Goal: Navigation & Orientation: Find specific page/section

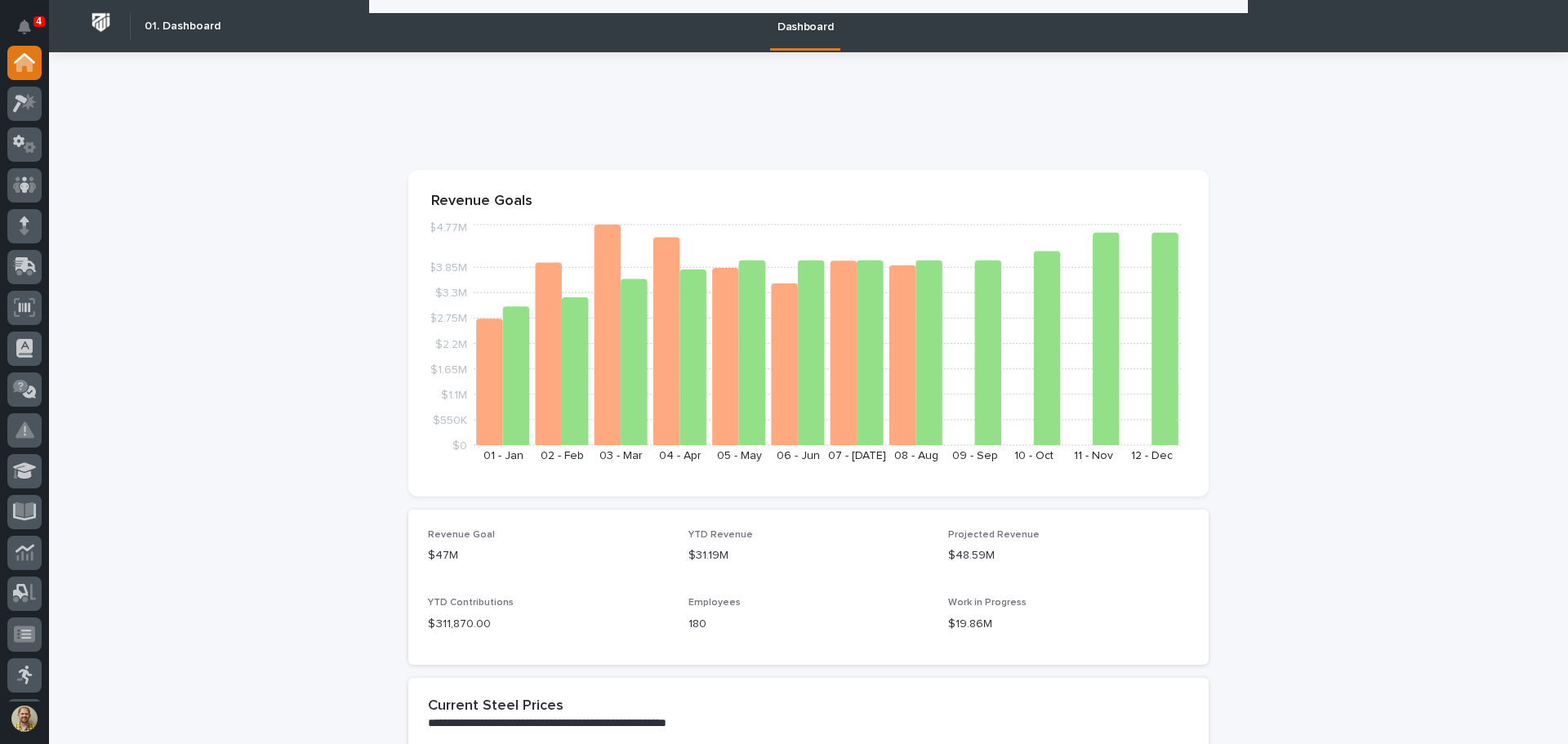
scroll to position [2072, 0]
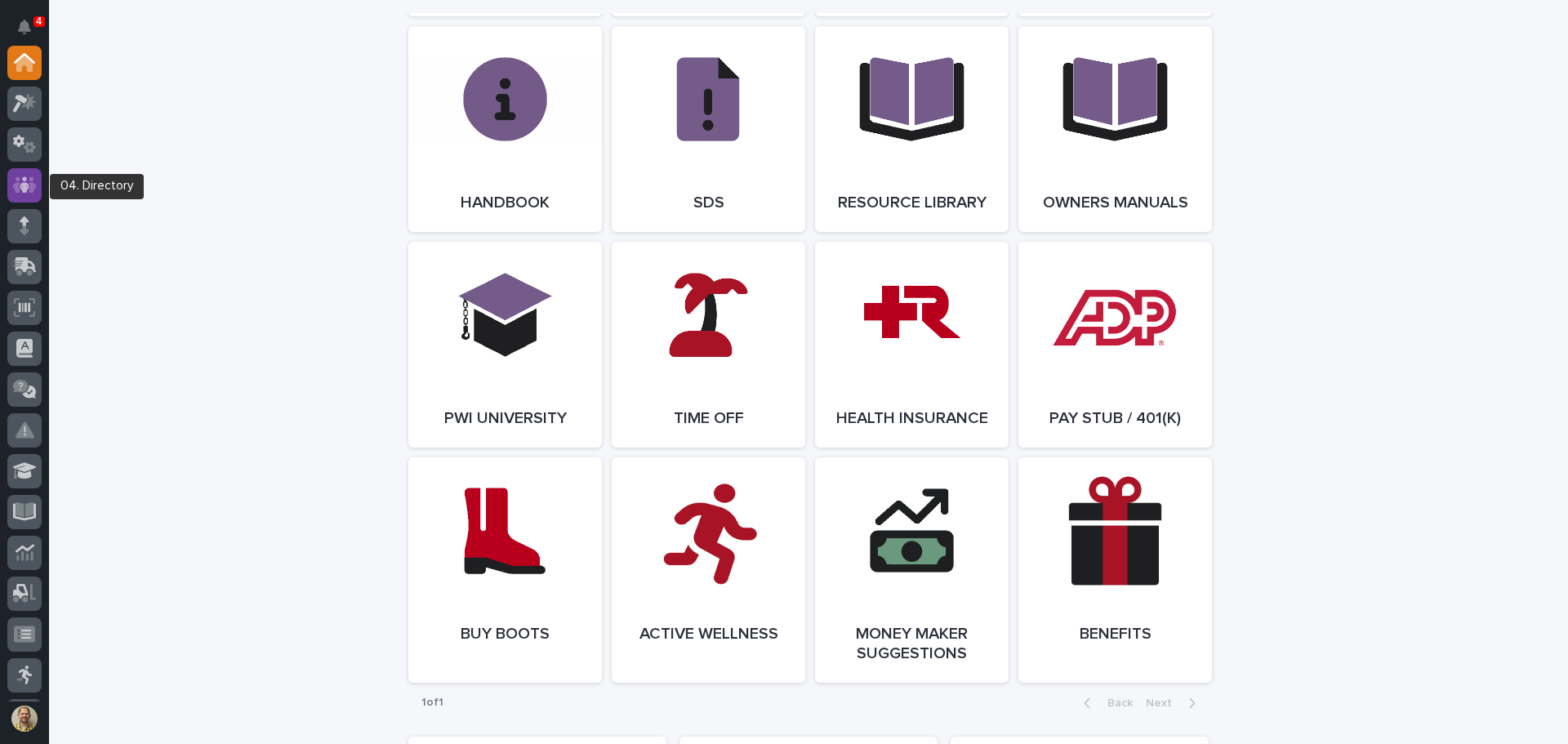
click at [17, 188] on icon at bounding box center [24, 184] width 24 height 17
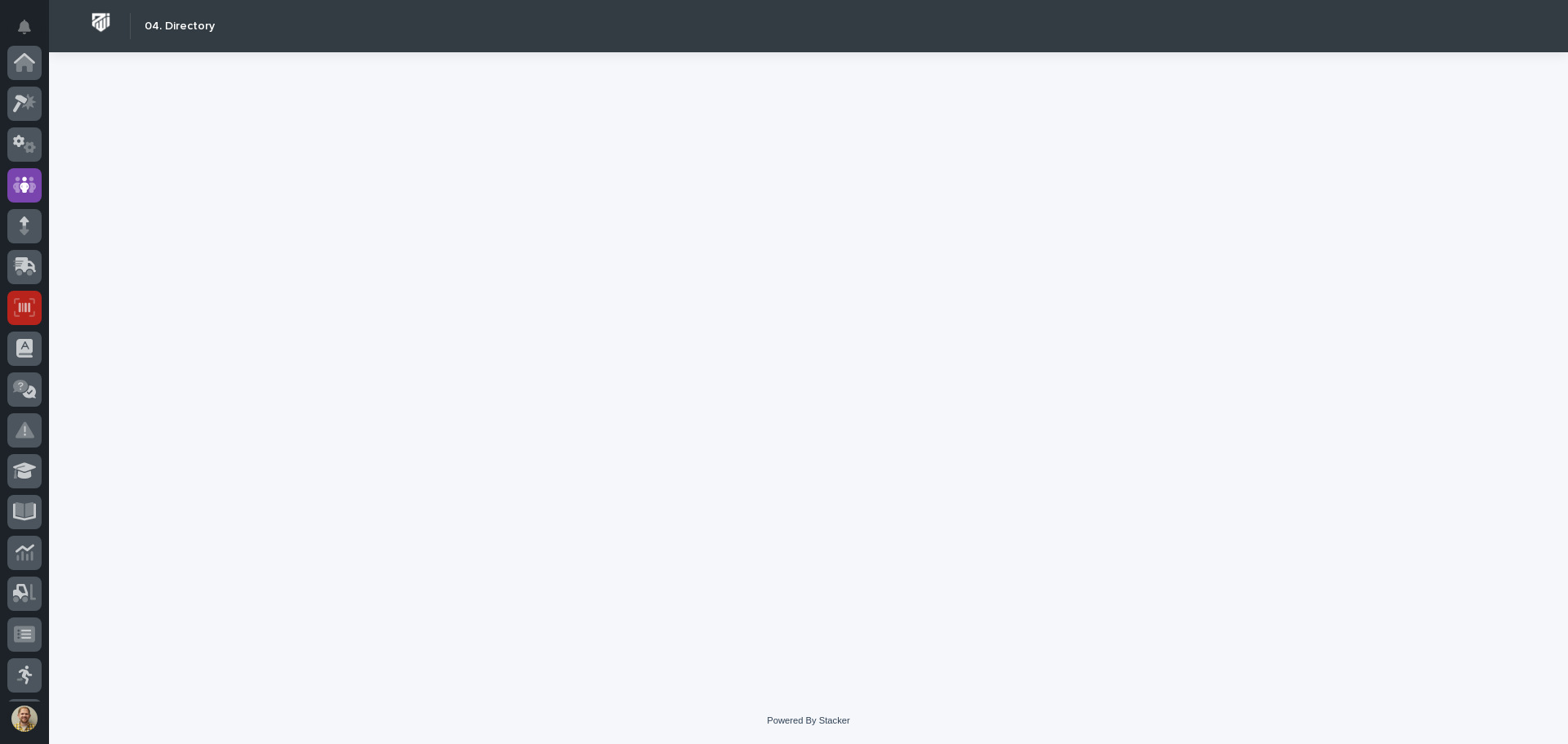
scroll to position [123, 0]
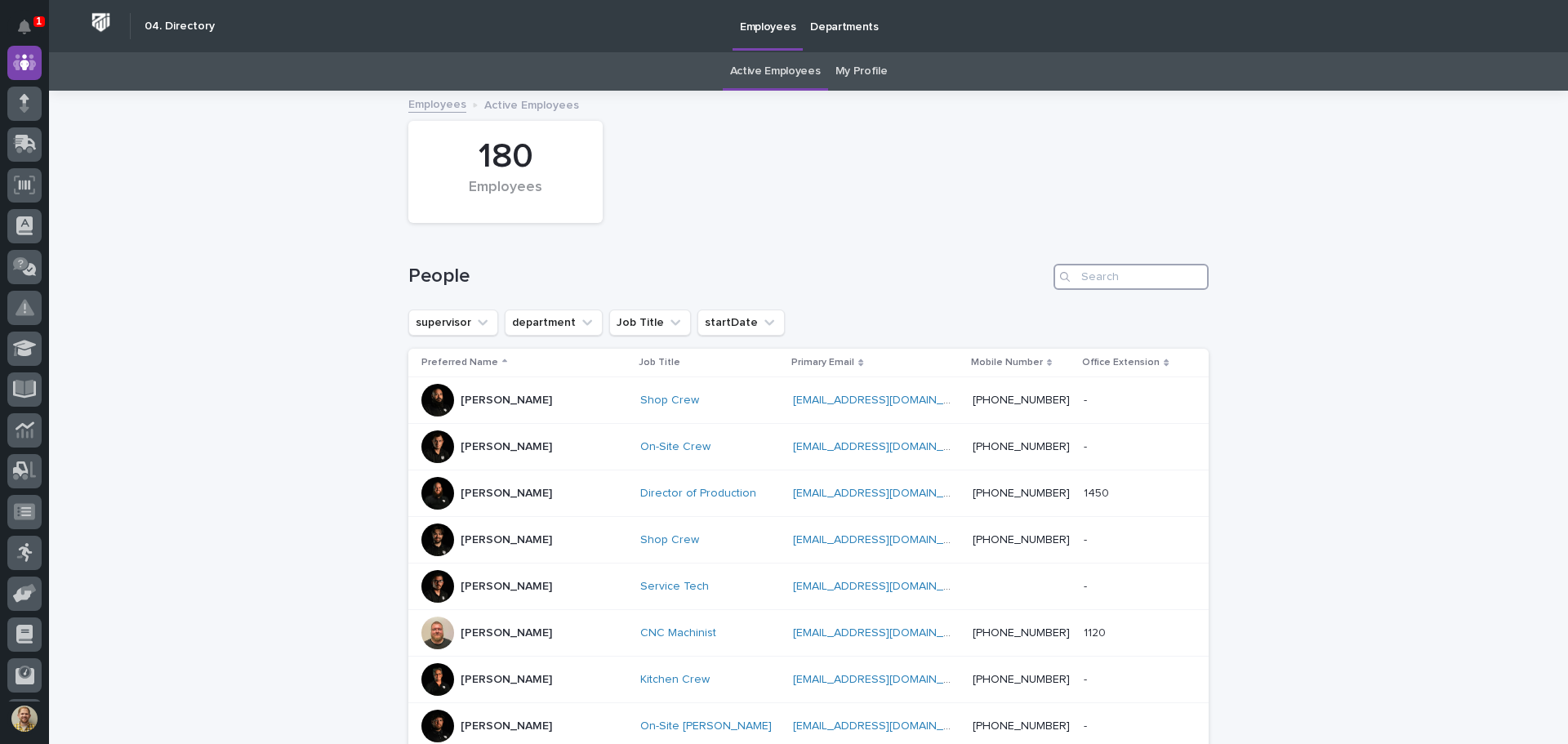
click at [1169, 278] on input "Search" at bounding box center [1131, 277] width 155 height 26
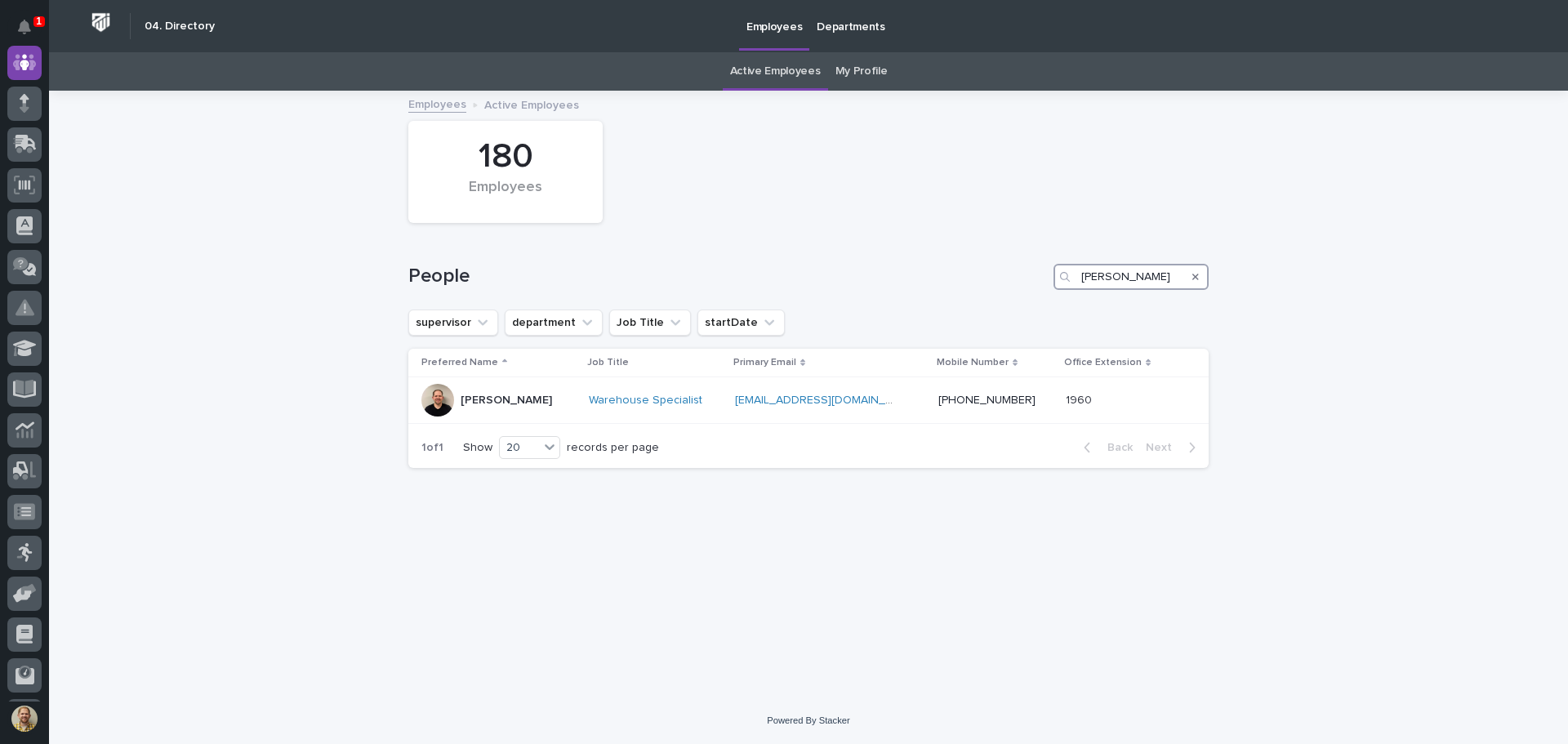
type input "[PERSON_NAME]"
click at [1200, 274] on div "Search" at bounding box center [1196, 277] width 26 height 26
click at [1198, 278] on icon "Search" at bounding box center [1195, 276] width 6 height 6
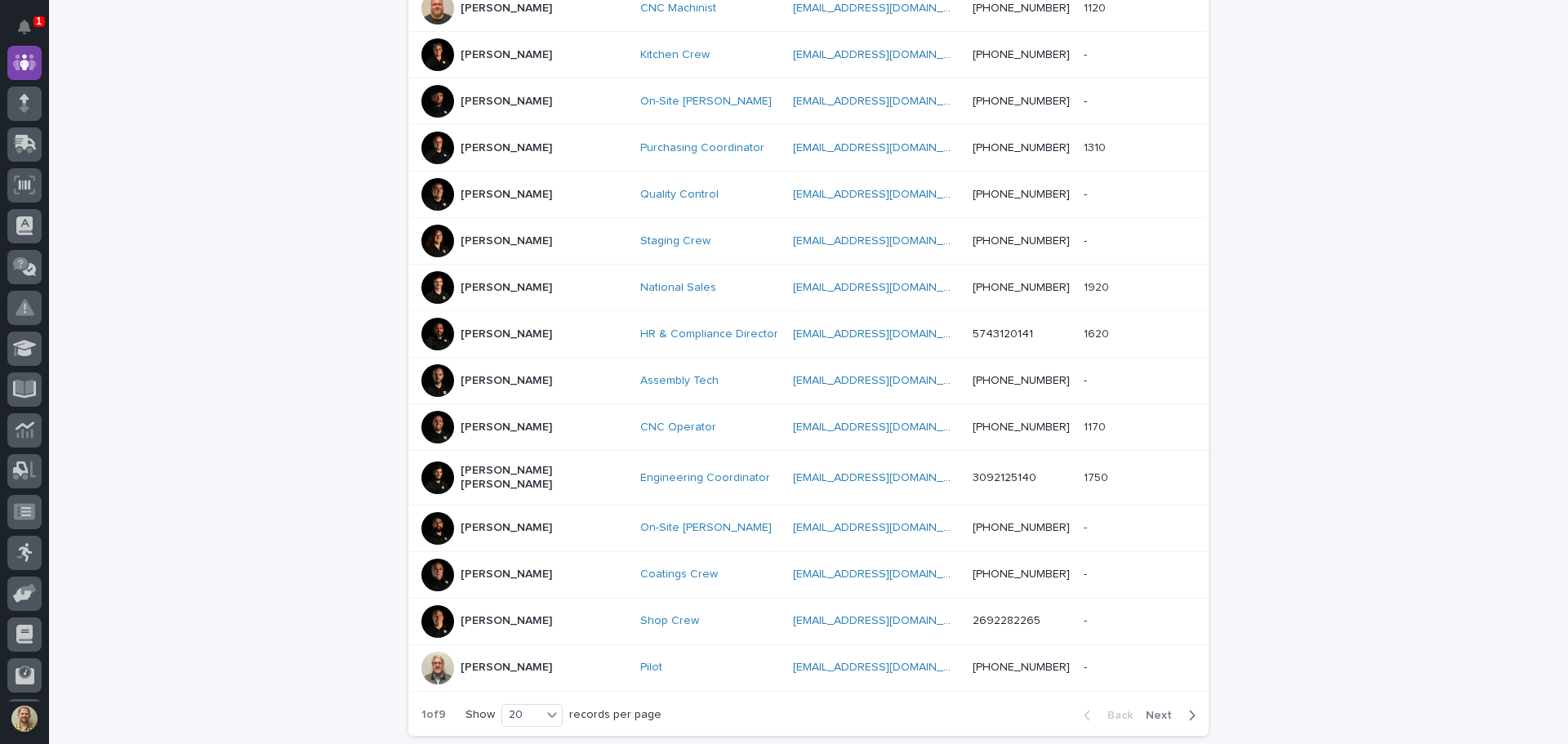
scroll to position [749, 0]
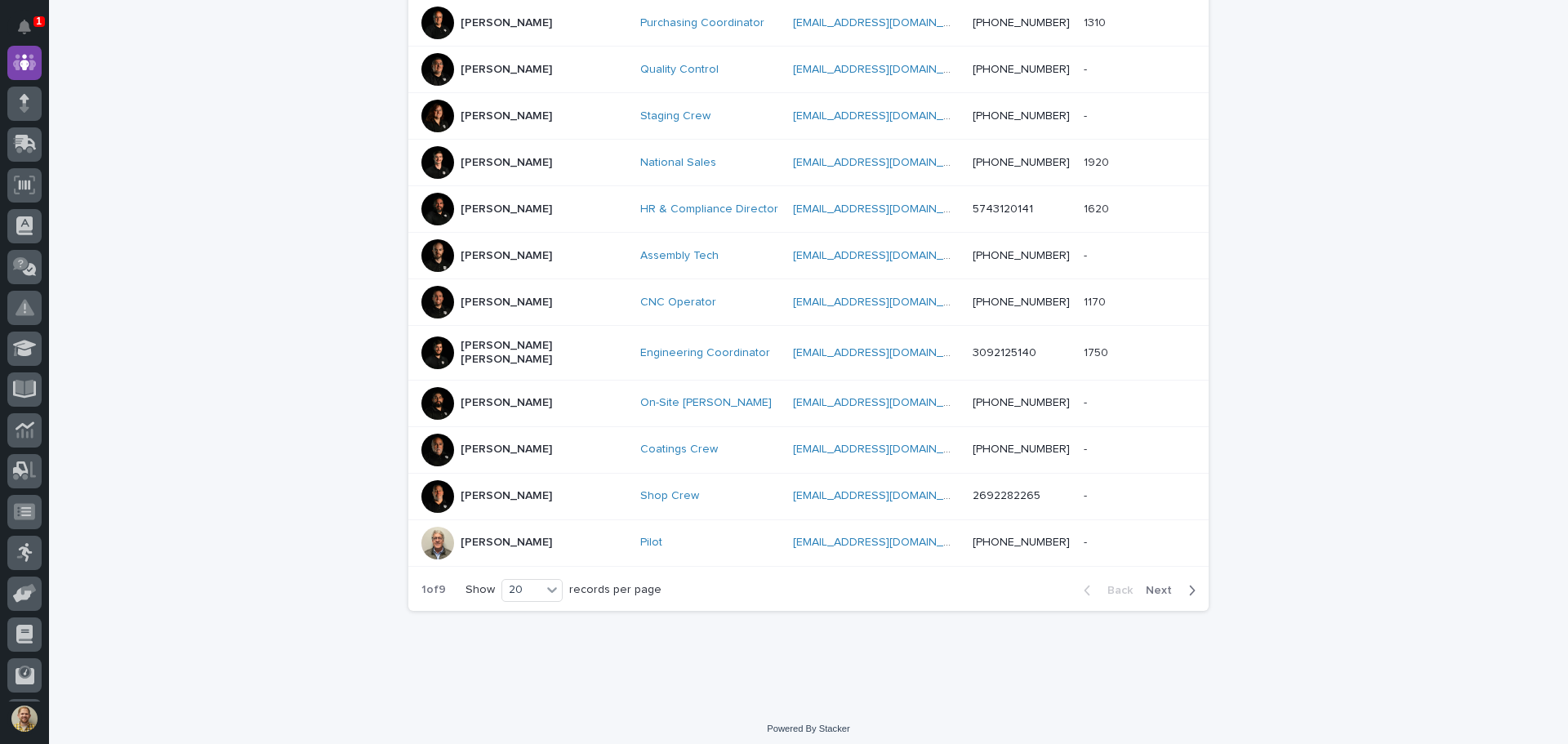
click at [1159, 585] on span "Next" at bounding box center [1164, 590] width 36 height 11
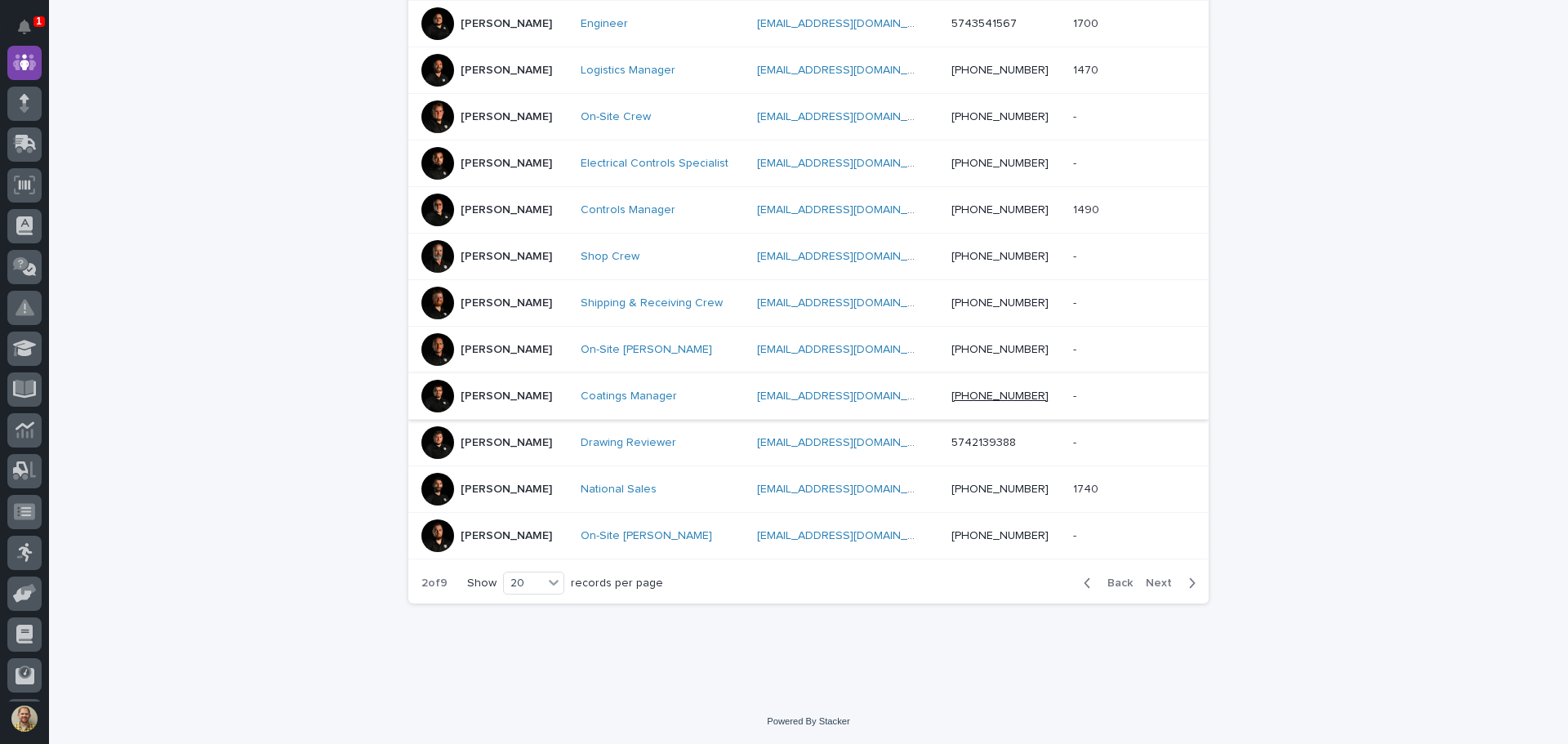
scroll to position [749, 0]
click at [1154, 581] on span "Next" at bounding box center [1164, 582] width 36 height 11
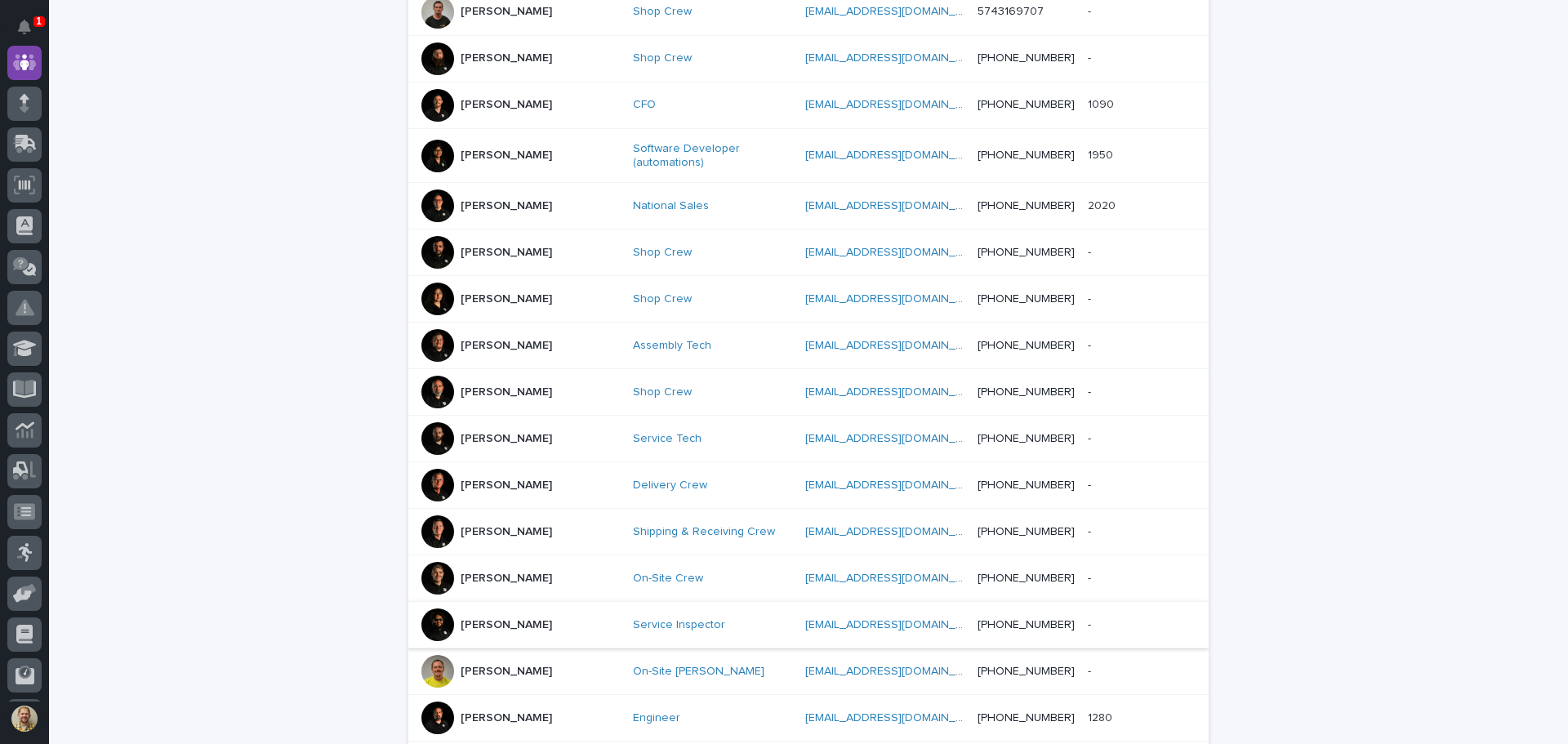
scroll to position [749, 0]
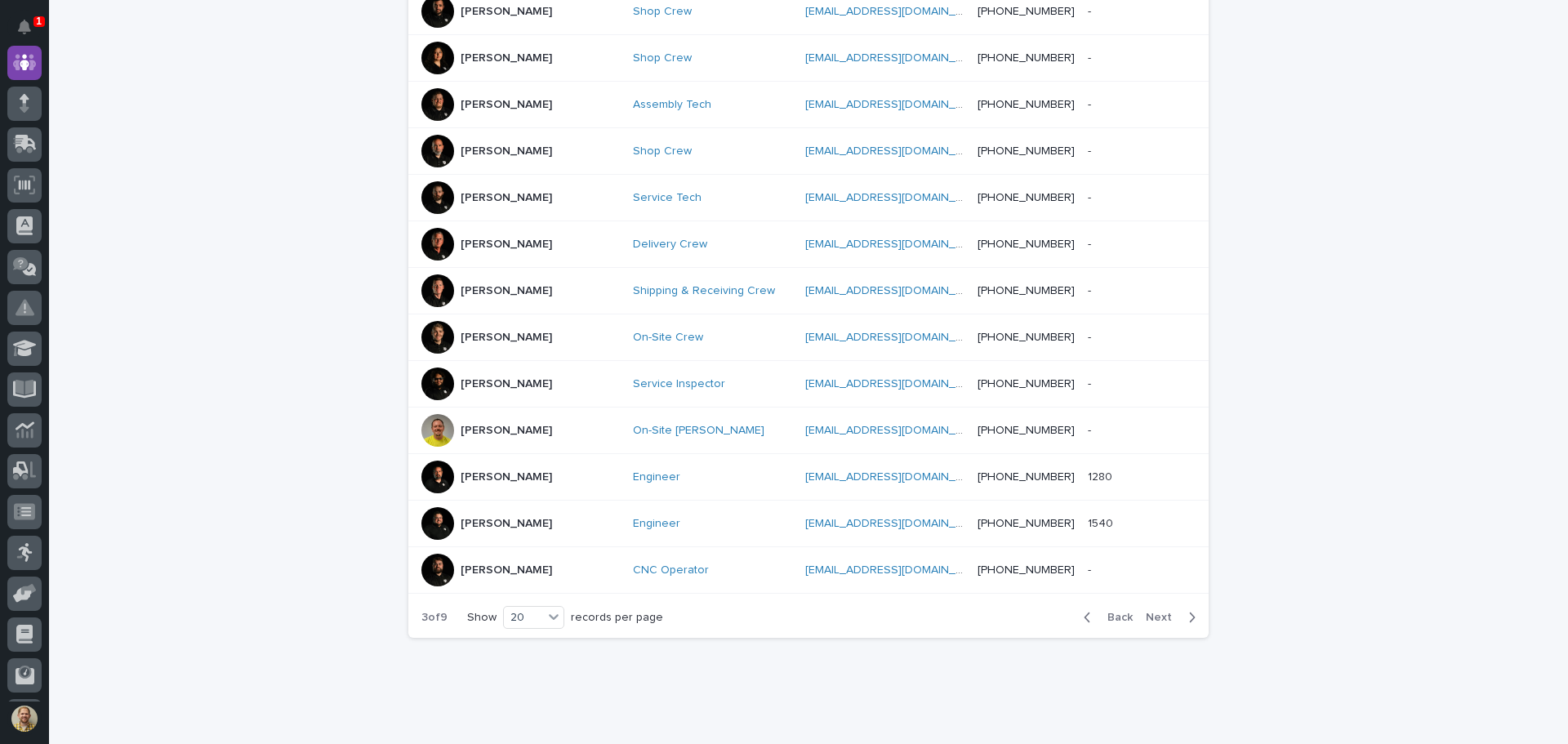
click at [1146, 612] on span "Next" at bounding box center [1164, 617] width 36 height 11
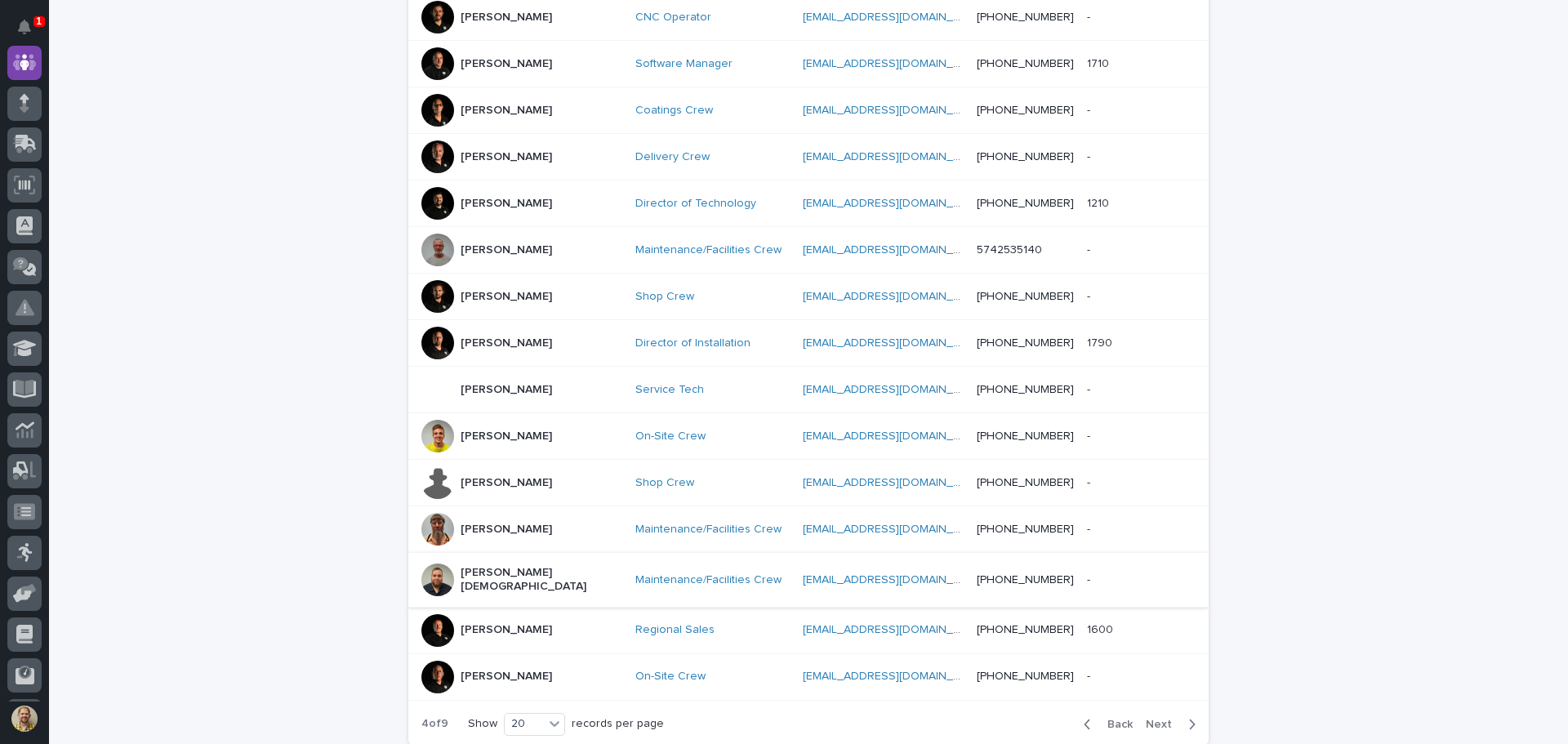
scroll to position [668, 0]
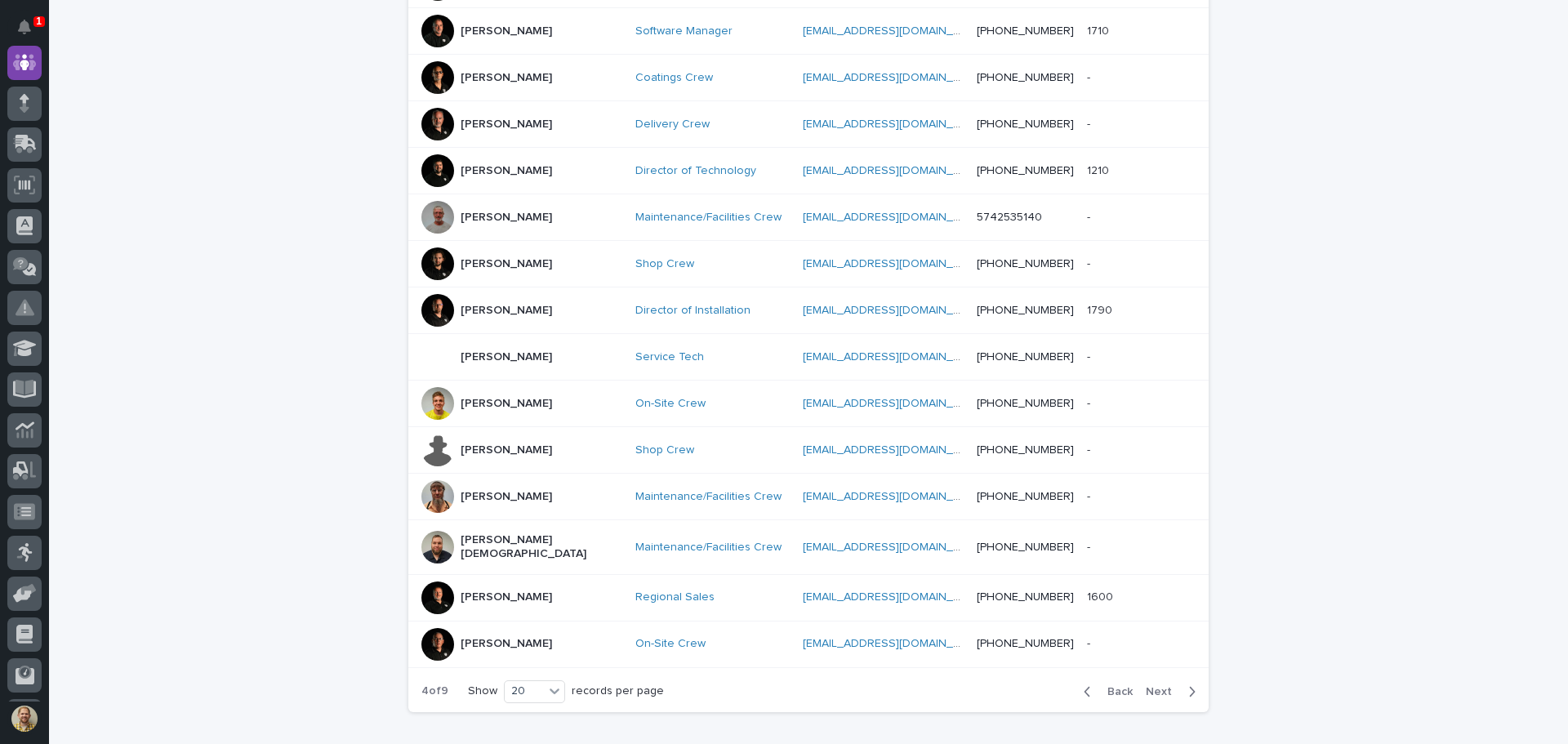
click at [1163, 686] on span "Next" at bounding box center [1164, 691] width 36 height 11
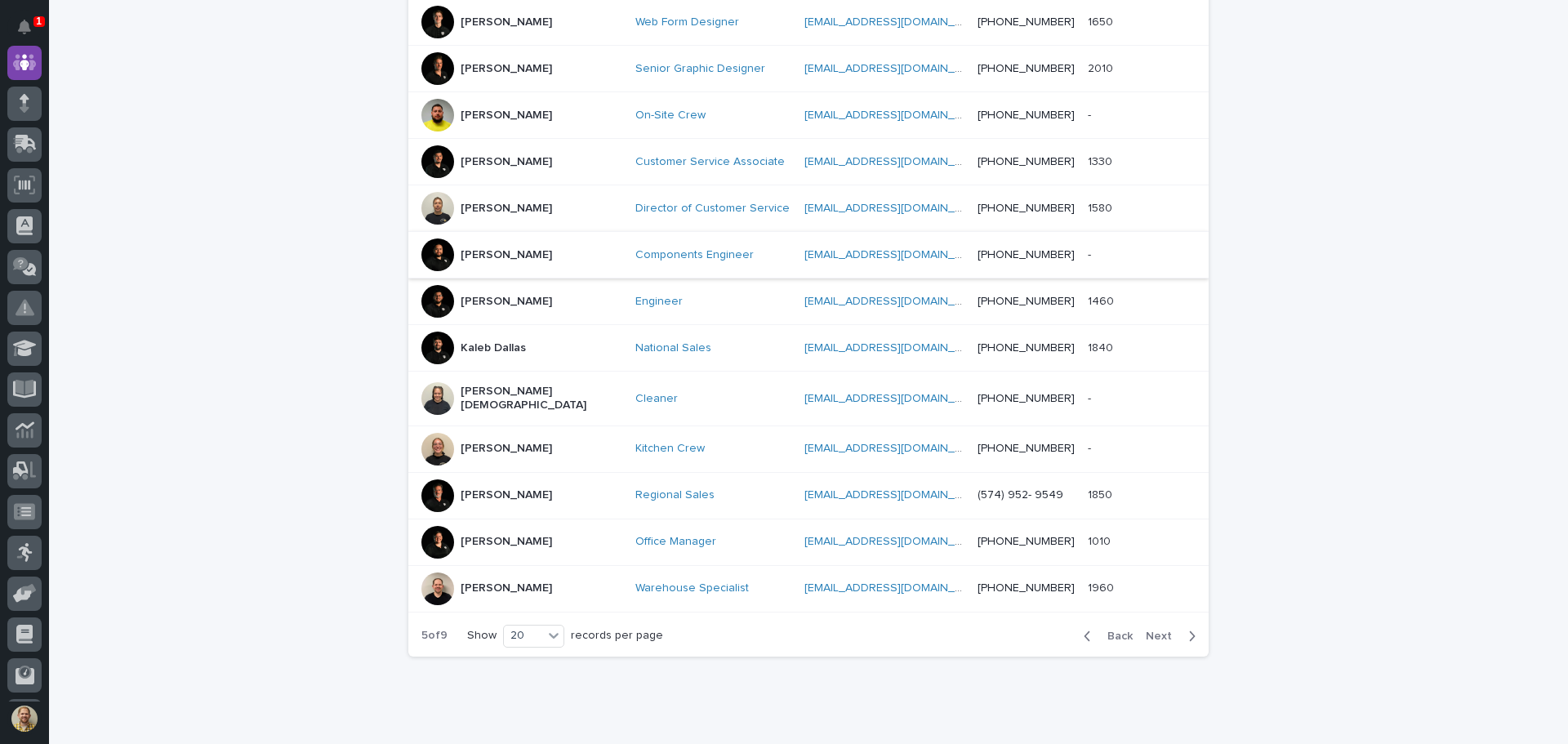
scroll to position [749, 0]
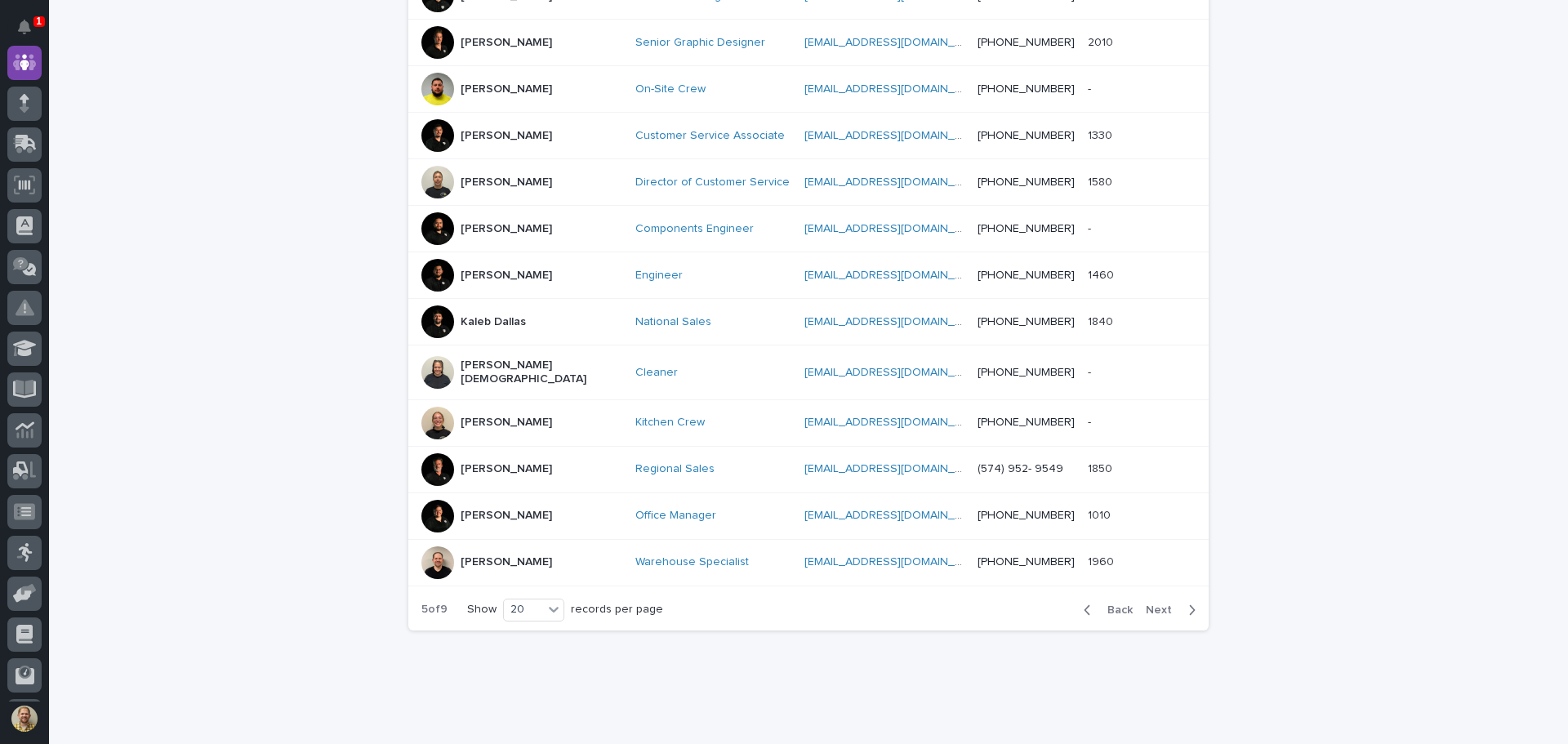
click at [1151, 604] on span "Next" at bounding box center [1164, 609] width 36 height 11
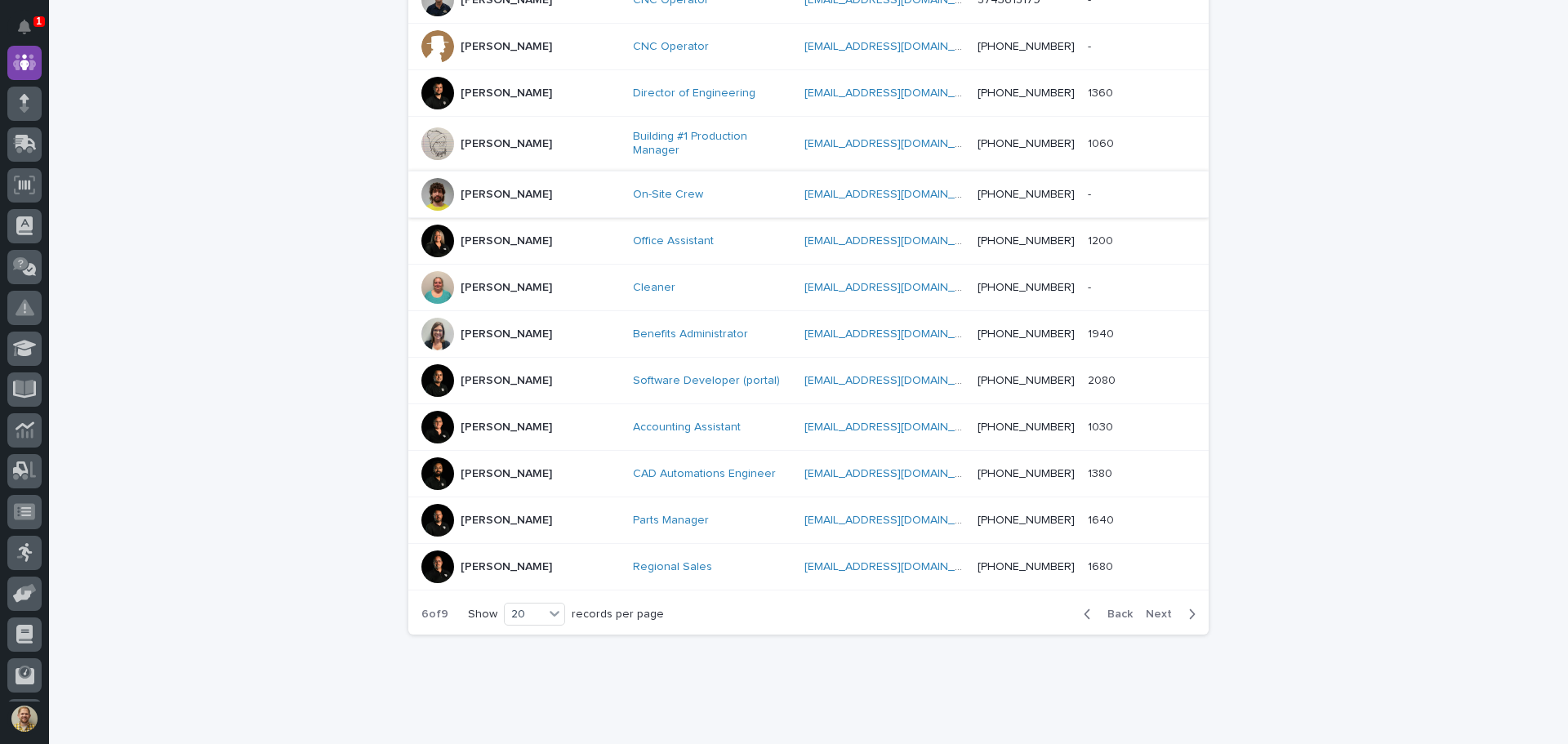
scroll to position [765, 0]
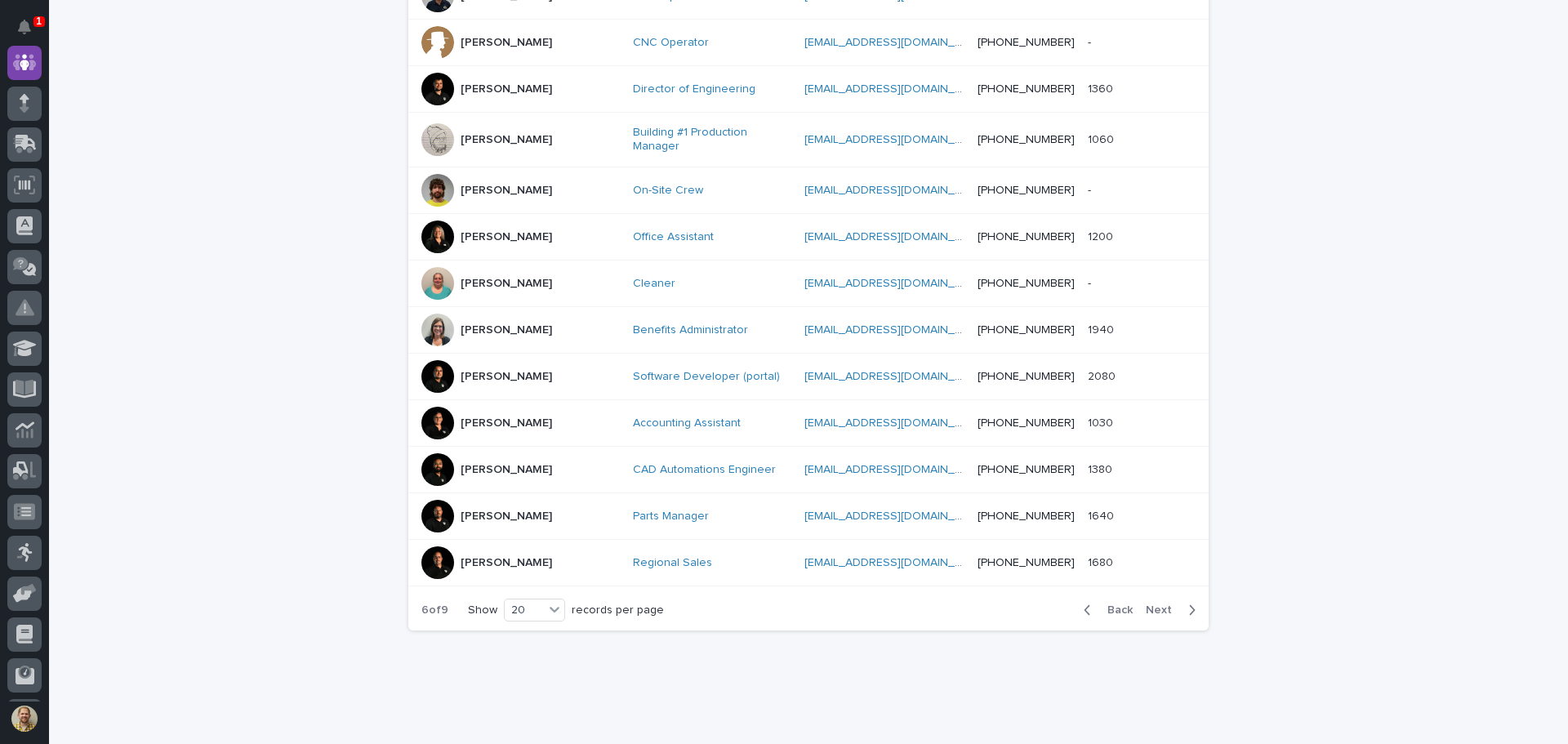
click at [1164, 604] on span "Next" at bounding box center [1164, 609] width 36 height 11
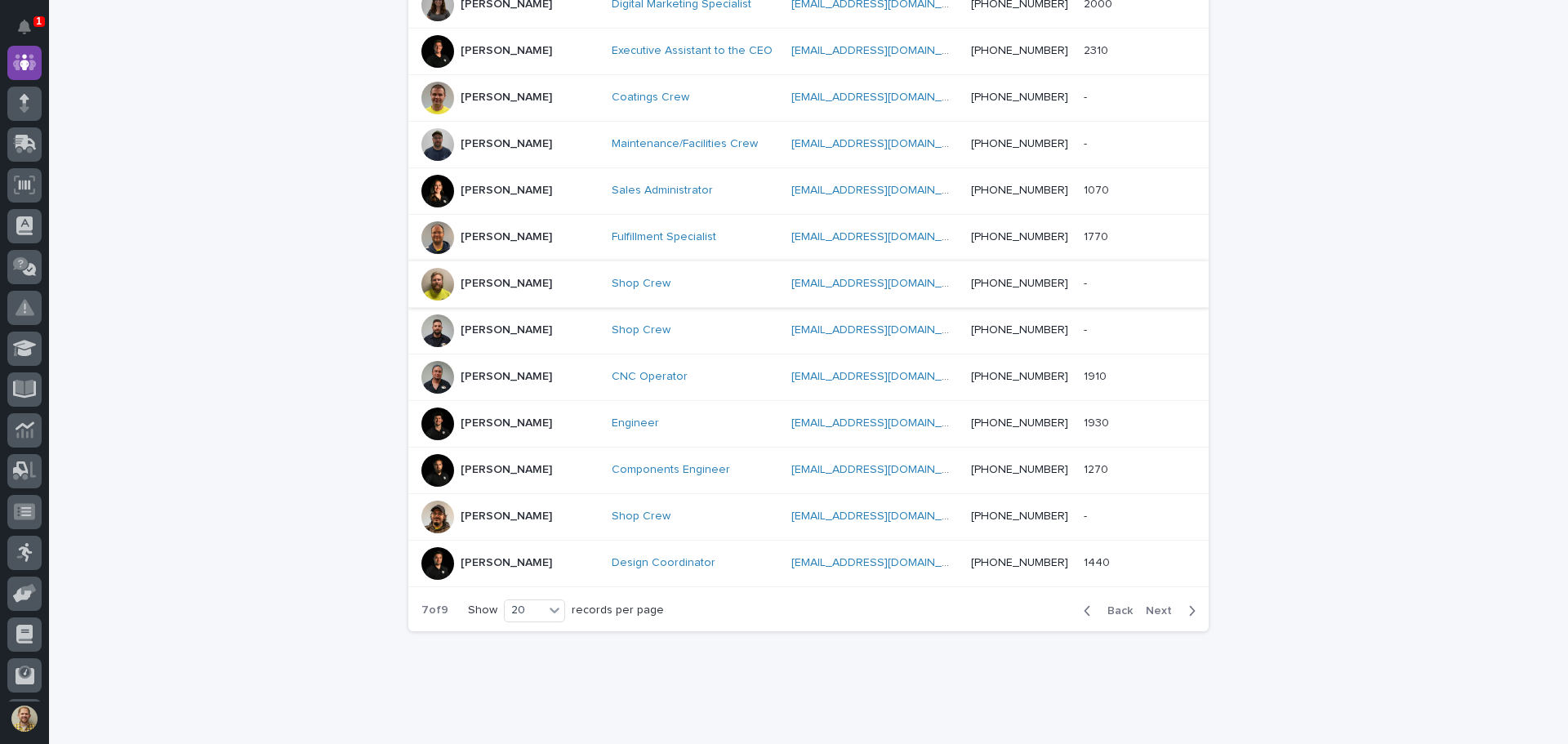
scroll to position [758, 0]
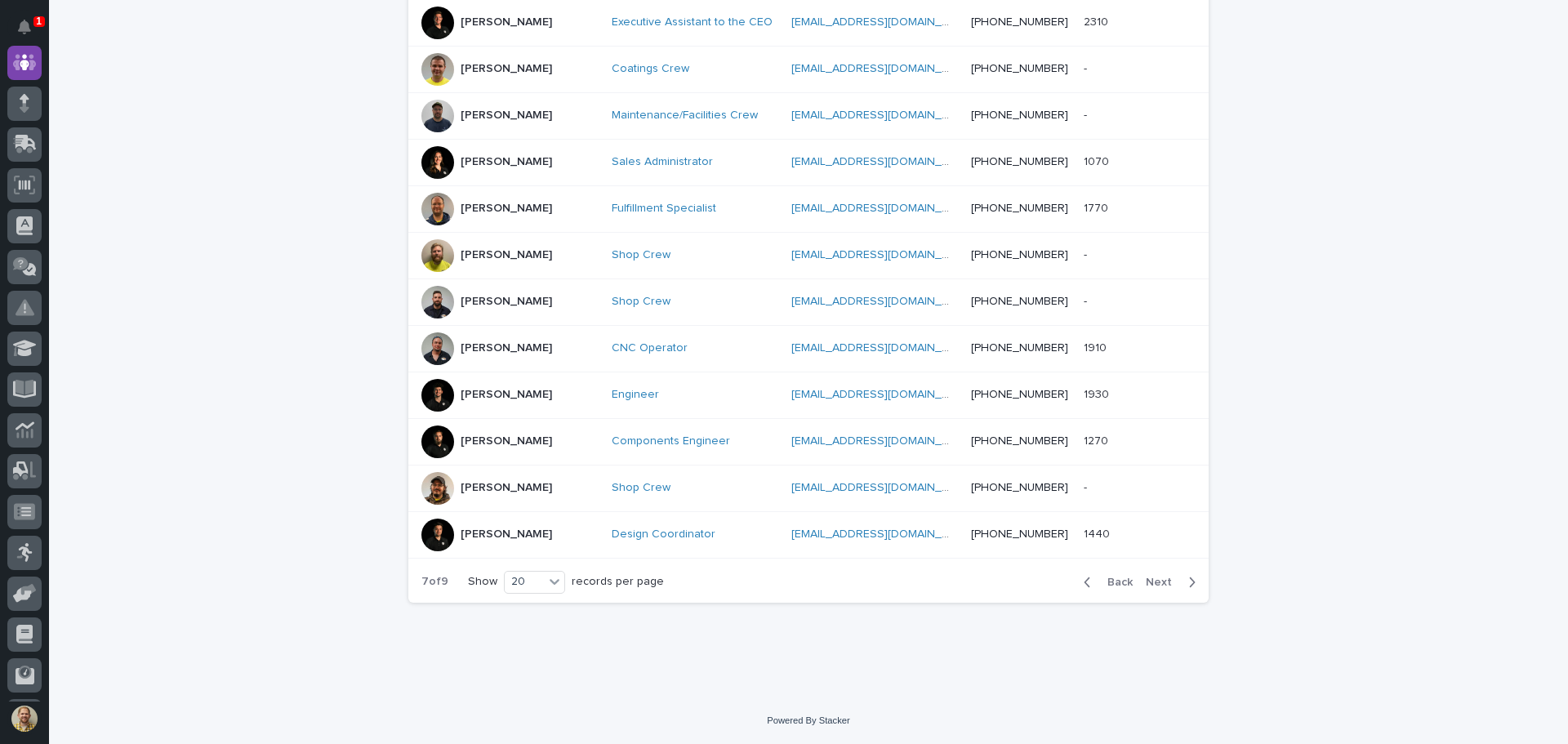
click at [1157, 589] on button "Next" at bounding box center [1174, 582] width 70 height 15
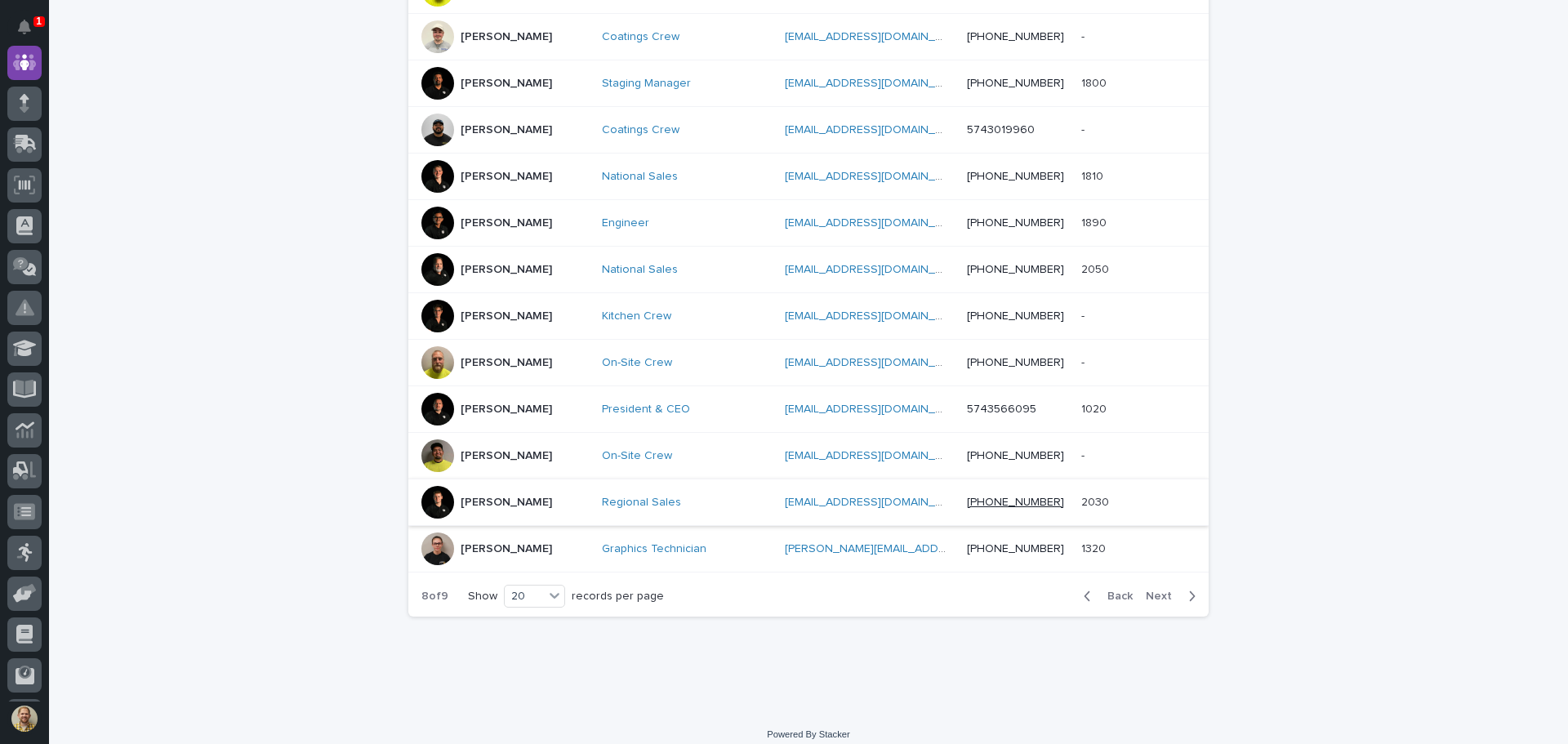
scroll to position [765, 0]
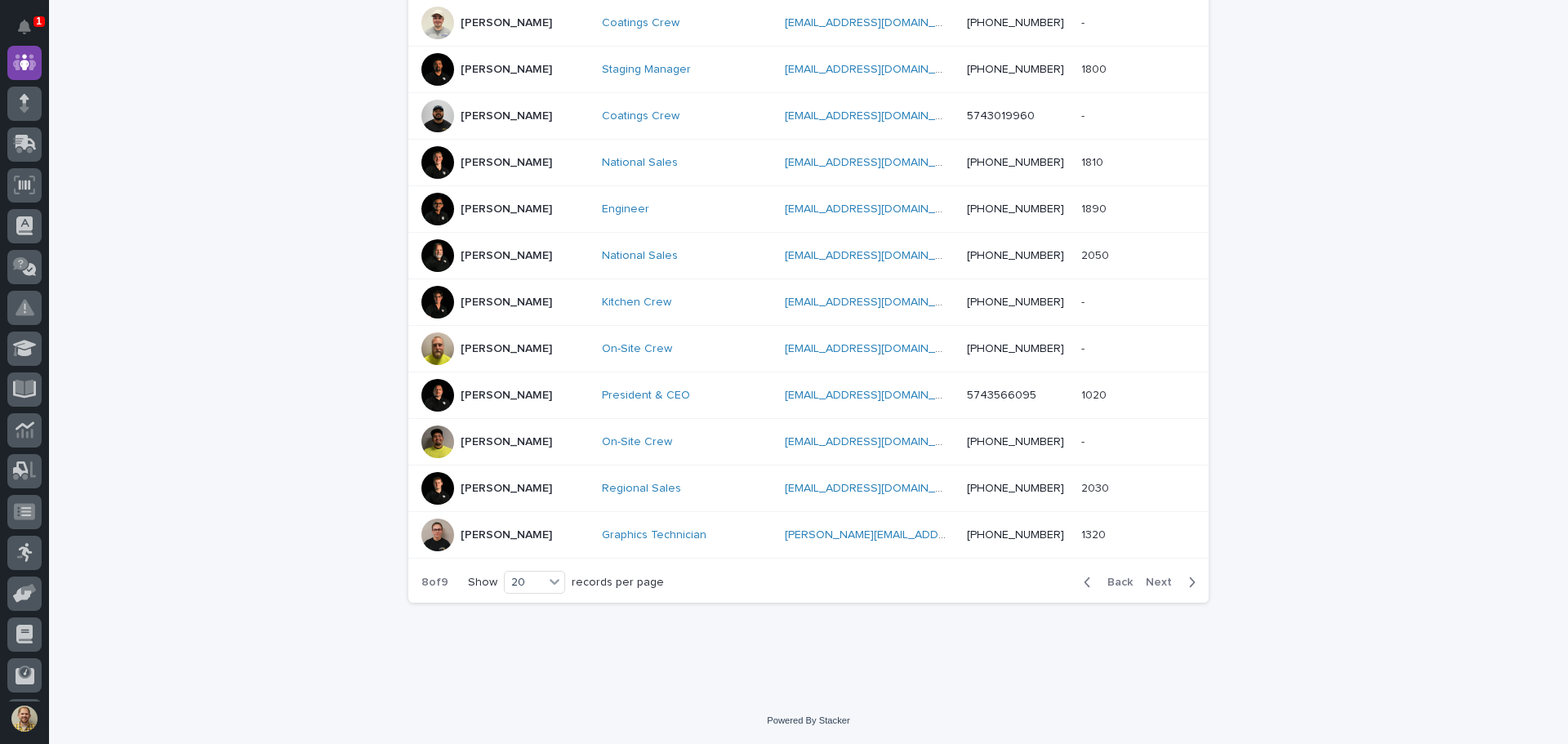
click at [1146, 583] on span "Next" at bounding box center [1164, 582] width 36 height 11
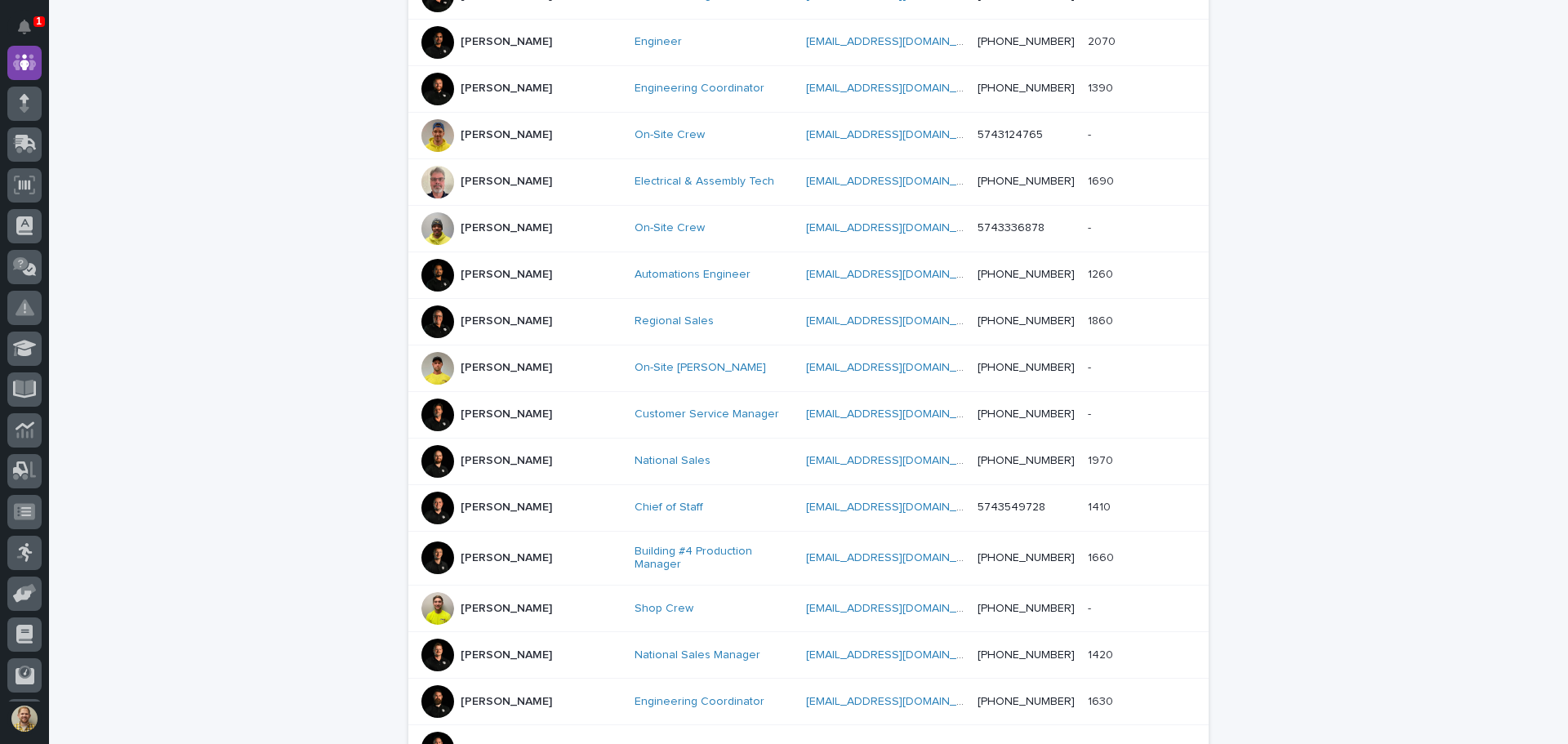
scroll to position [423, 0]
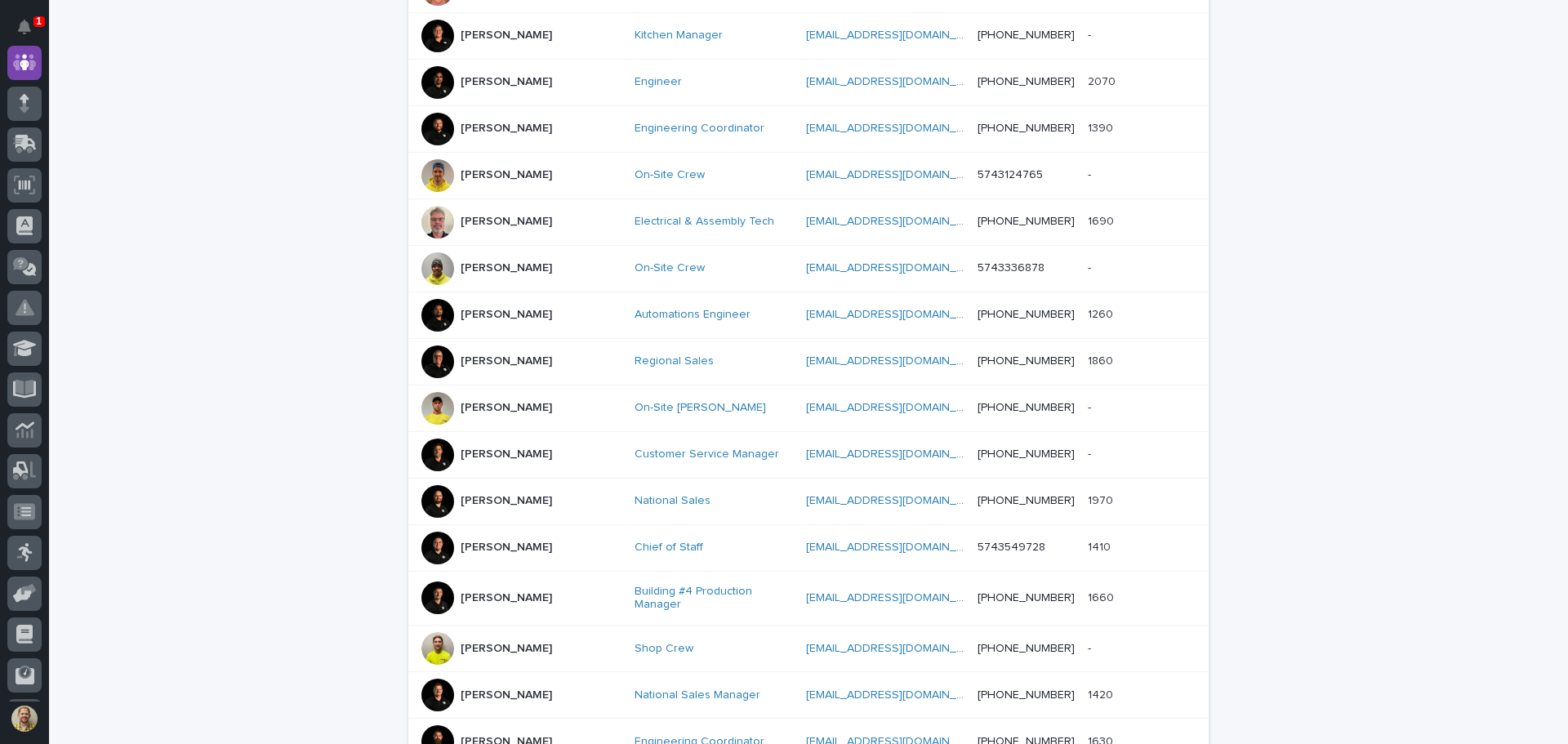
click at [435, 632] on div at bounding box center [438, 647] width 32 height 32
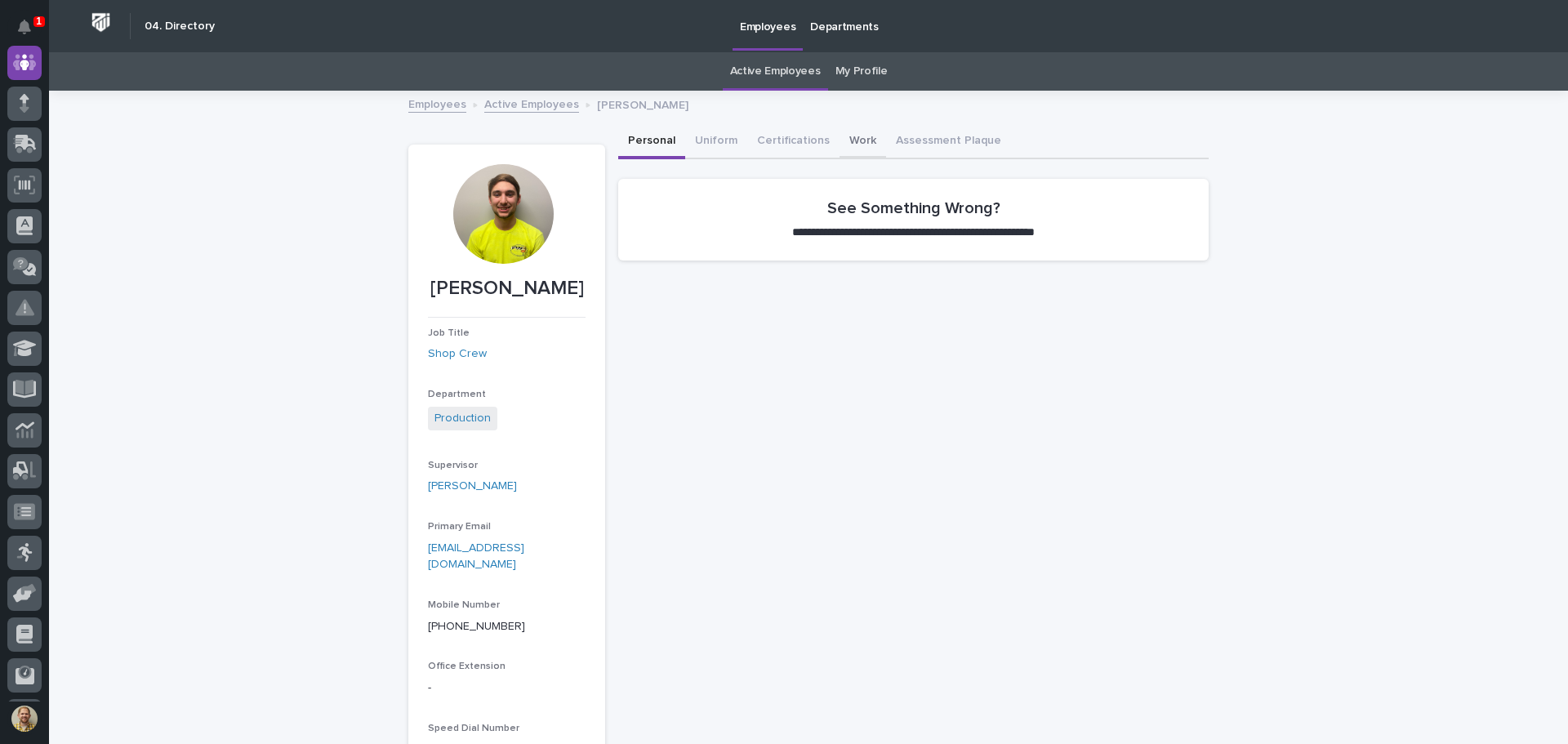
click at [863, 135] on button "Work" at bounding box center [862, 141] width 46 height 34
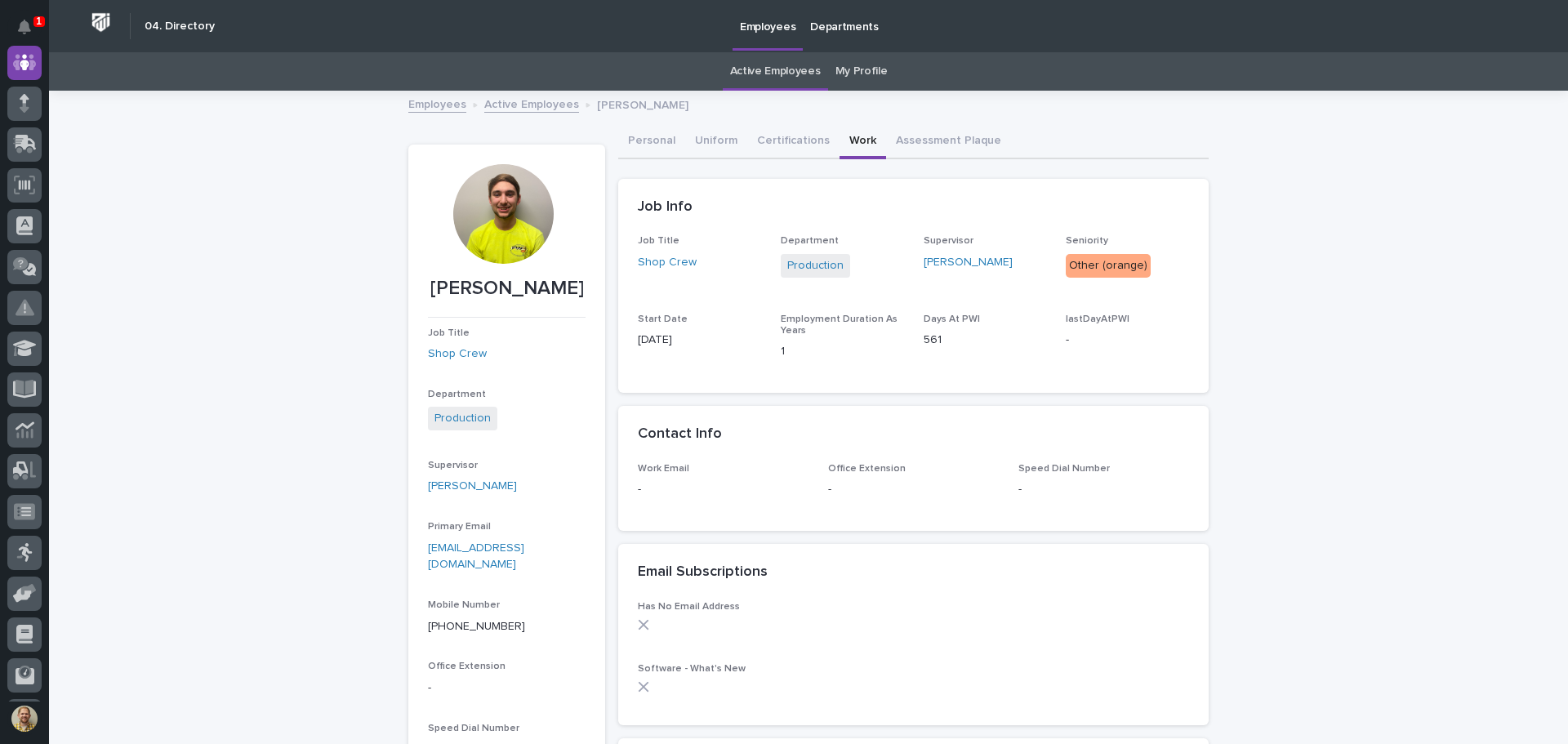
click at [846, 77] on link "My Profile" at bounding box center [862, 71] width 52 height 38
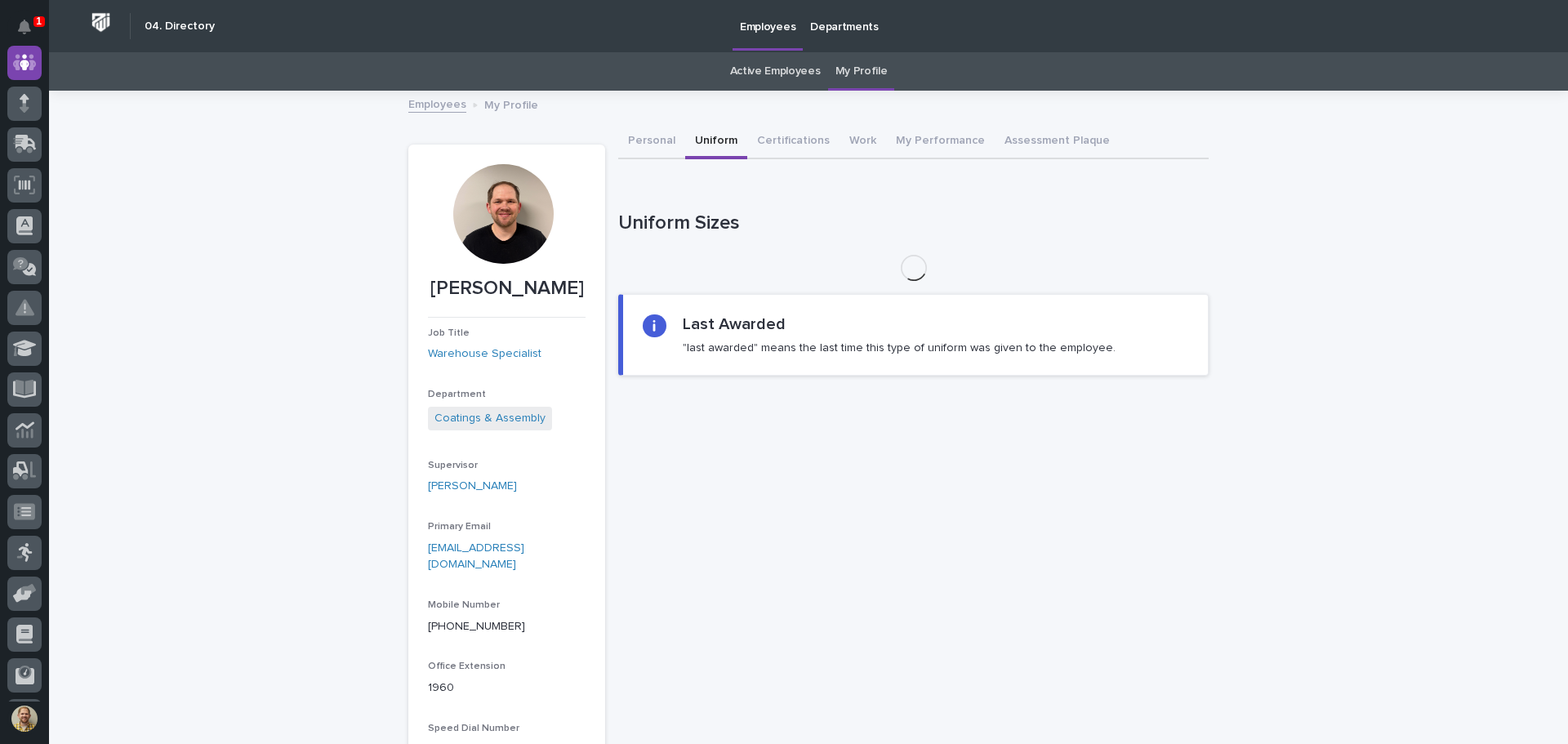
click at [713, 137] on button "Uniform" at bounding box center [716, 141] width 62 height 34
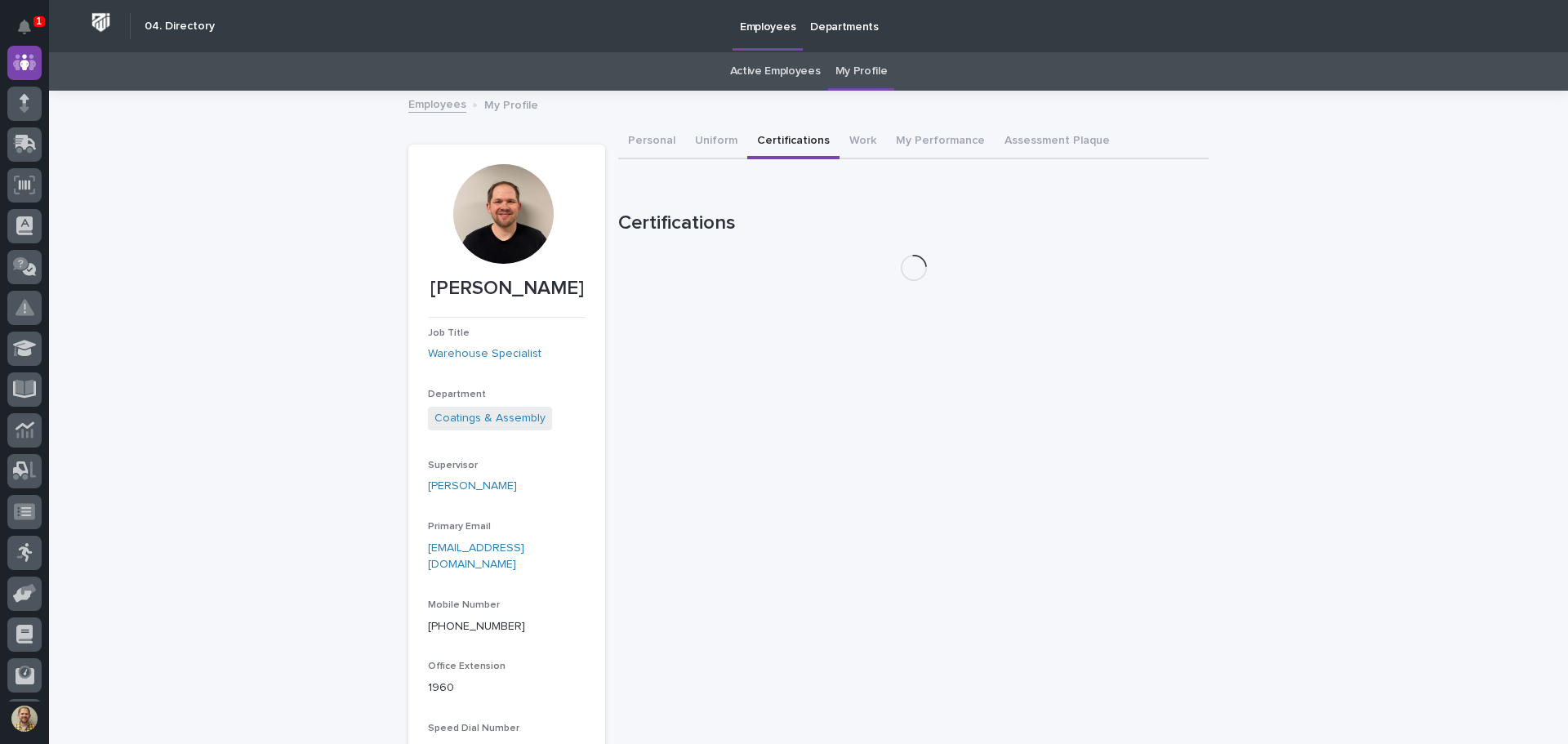
click at [755, 143] on button "Certifications" at bounding box center [793, 141] width 92 height 34
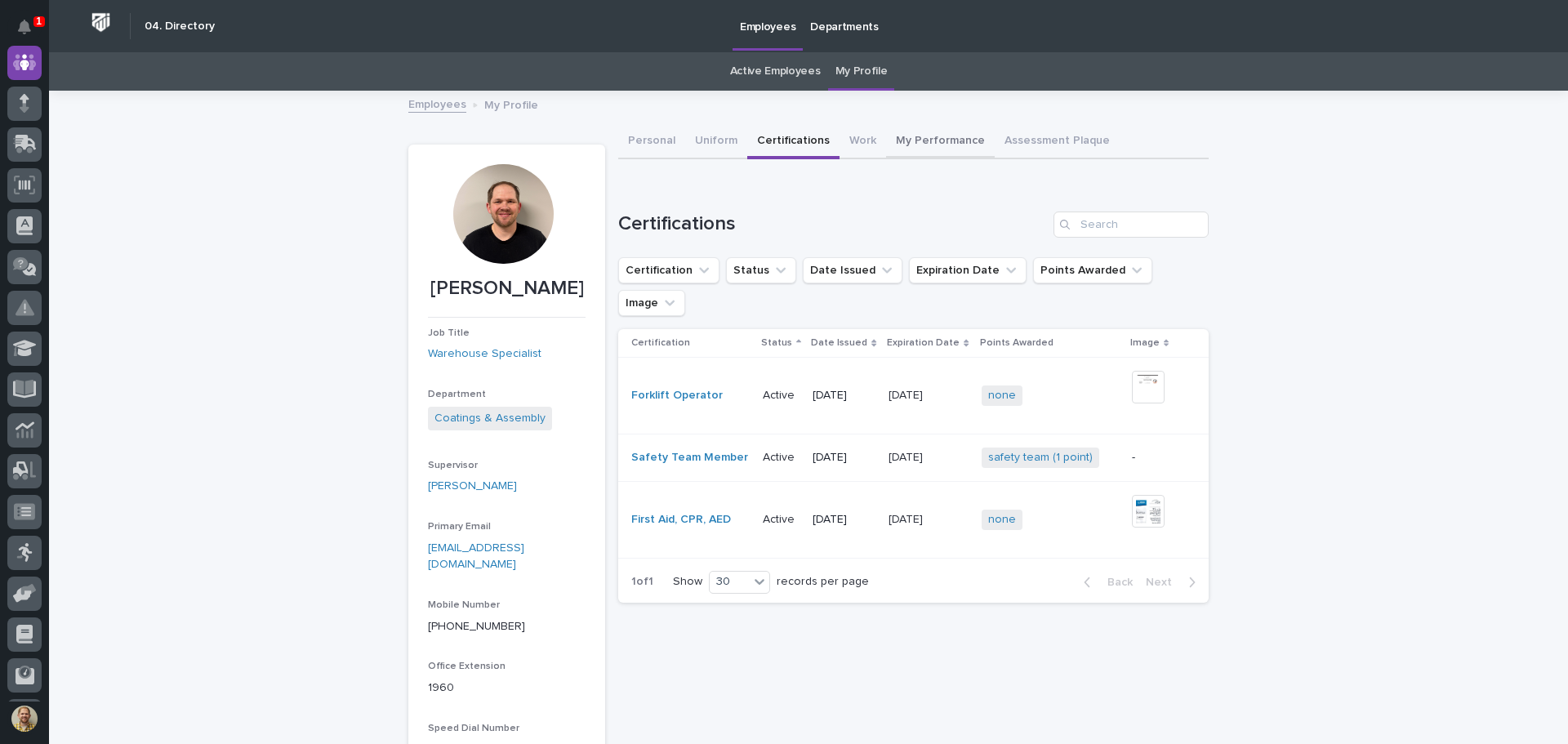
click at [903, 132] on button "My Performance" at bounding box center [940, 141] width 109 height 34
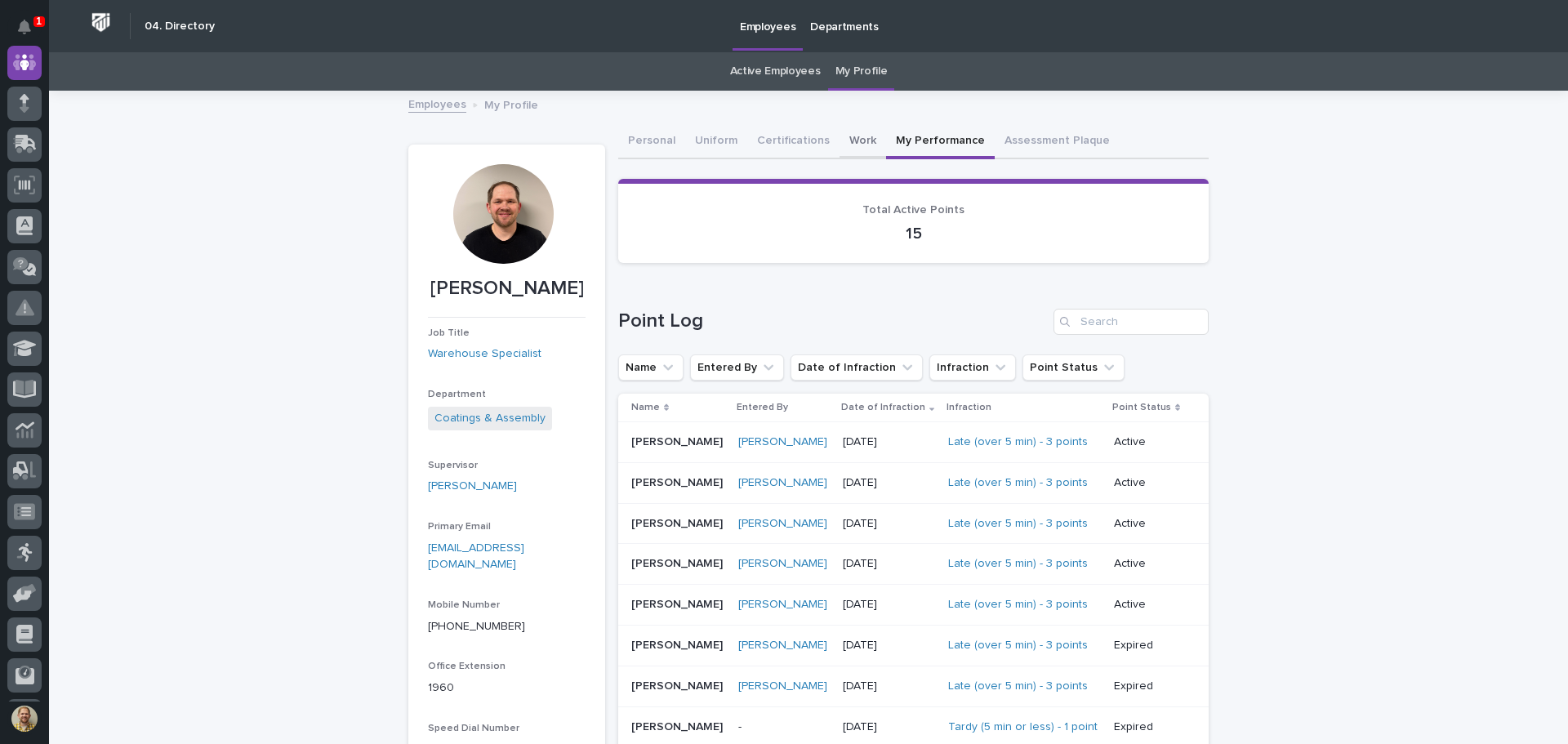
click at [844, 138] on button "Work" at bounding box center [862, 141] width 46 height 34
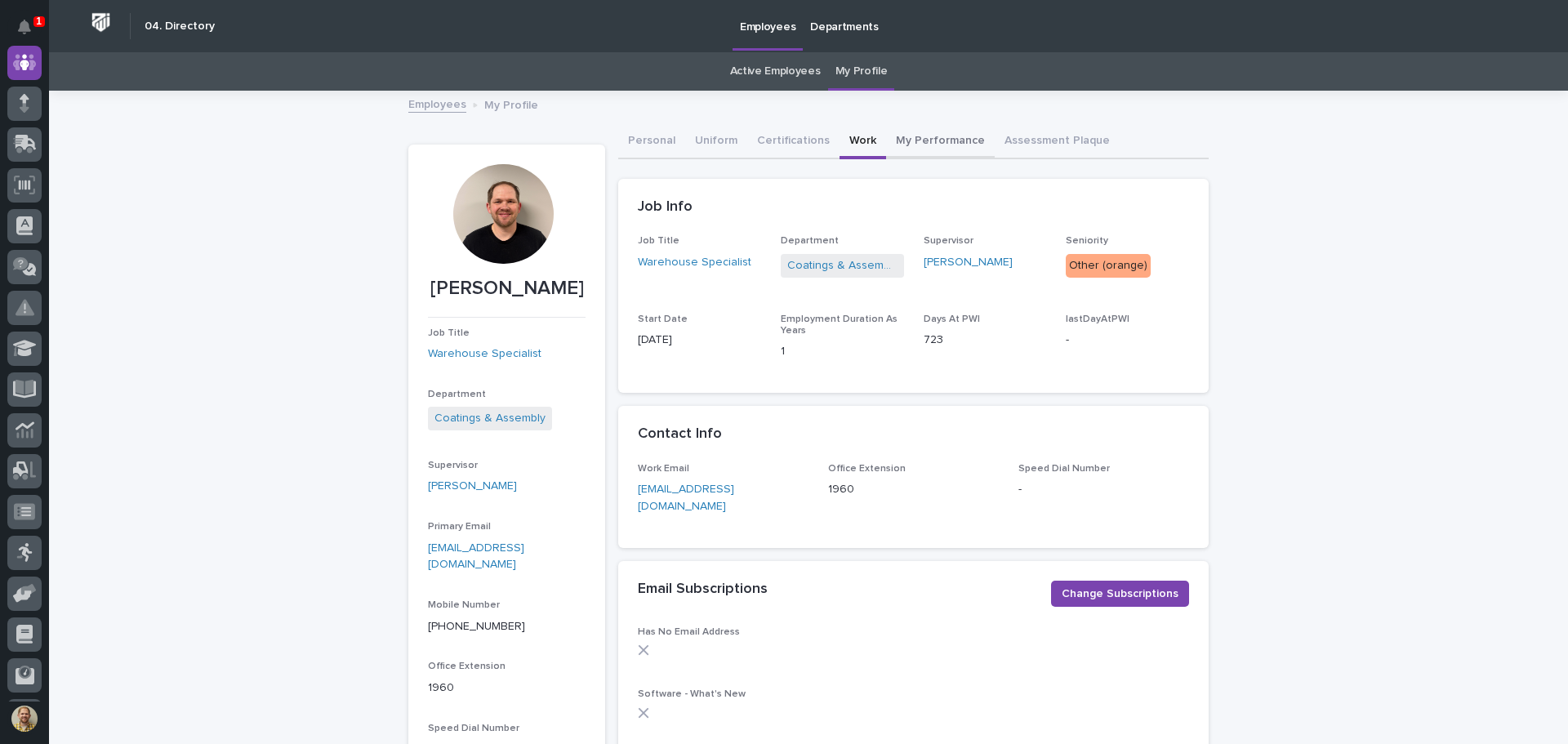
click at [939, 143] on button "My Performance" at bounding box center [940, 141] width 109 height 34
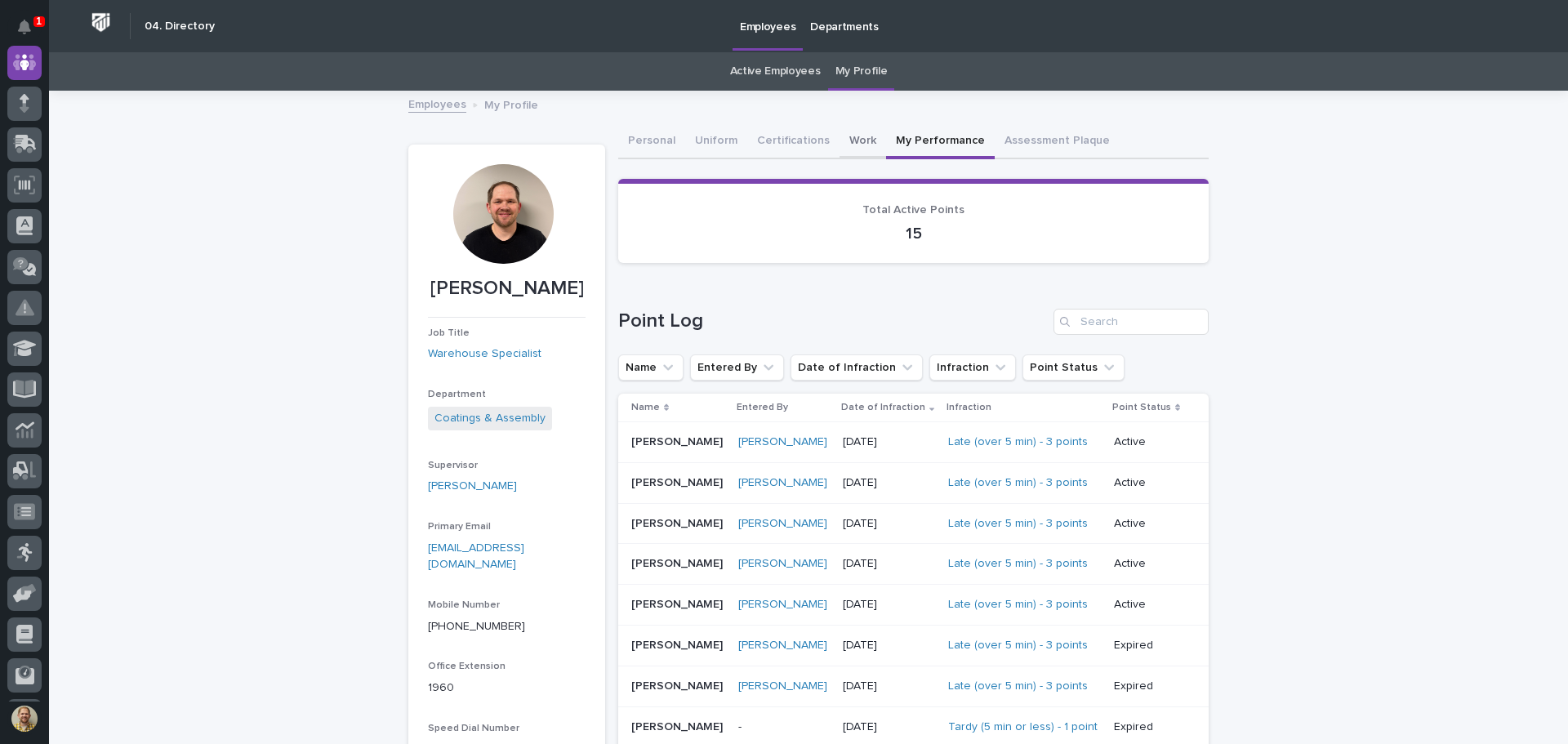
click at [847, 139] on button "Work" at bounding box center [862, 141] width 46 height 34
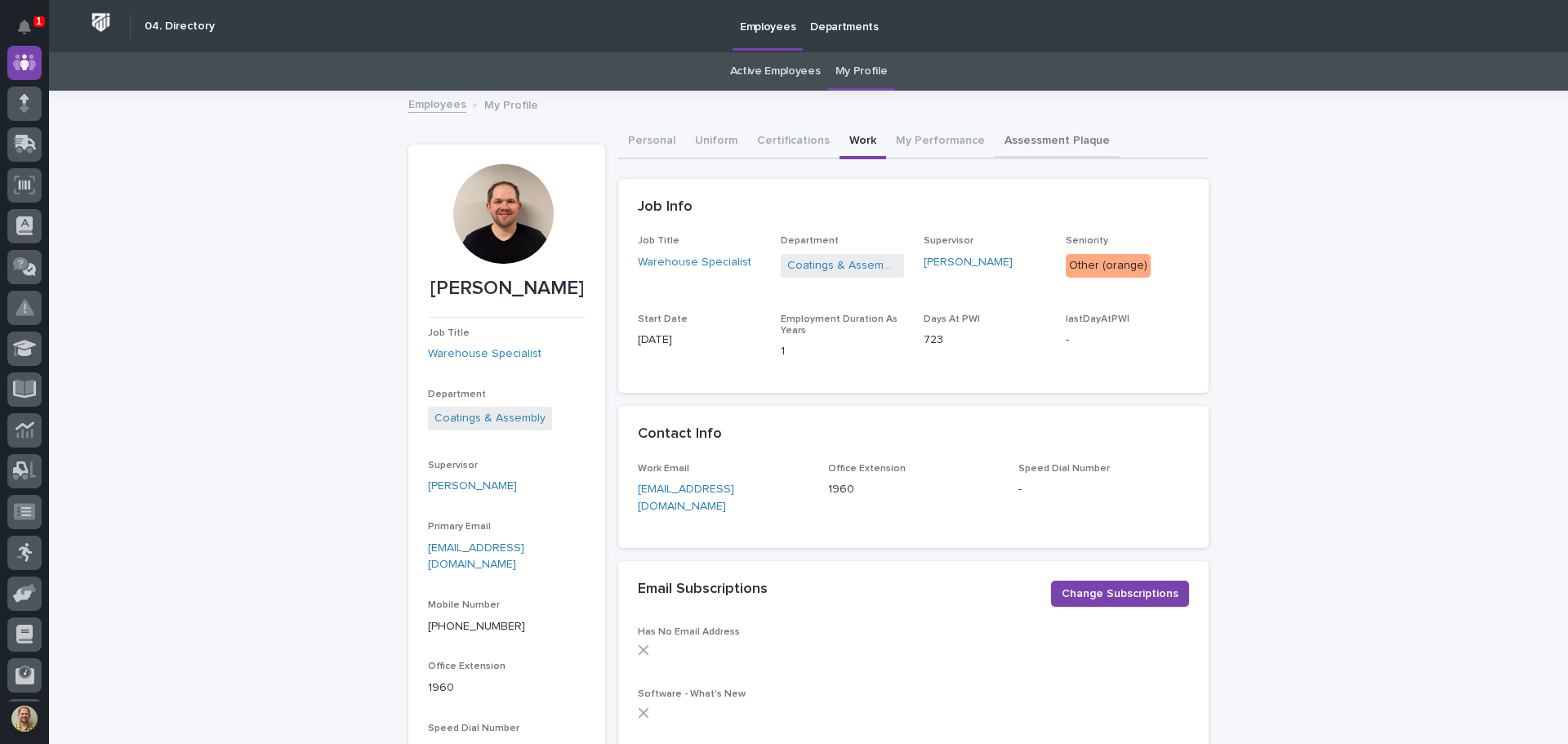
click at [994, 140] on button "Assessment Plaque" at bounding box center [1056, 141] width 125 height 34
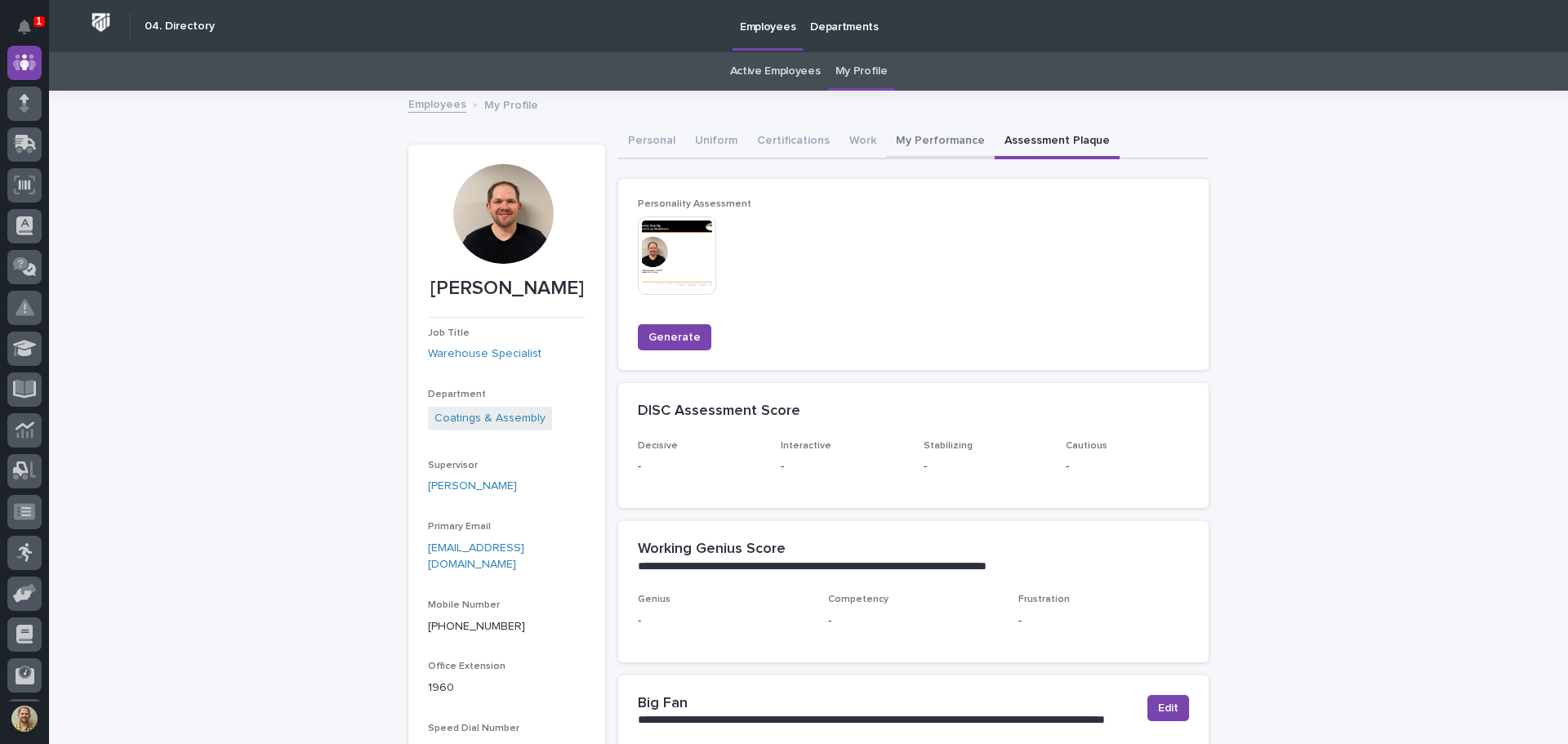
click at [895, 140] on button "My Performance" at bounding box center [940, 141] width 109 height 34
